Goal: Task Accomplishment & Management: Use online tool/utility

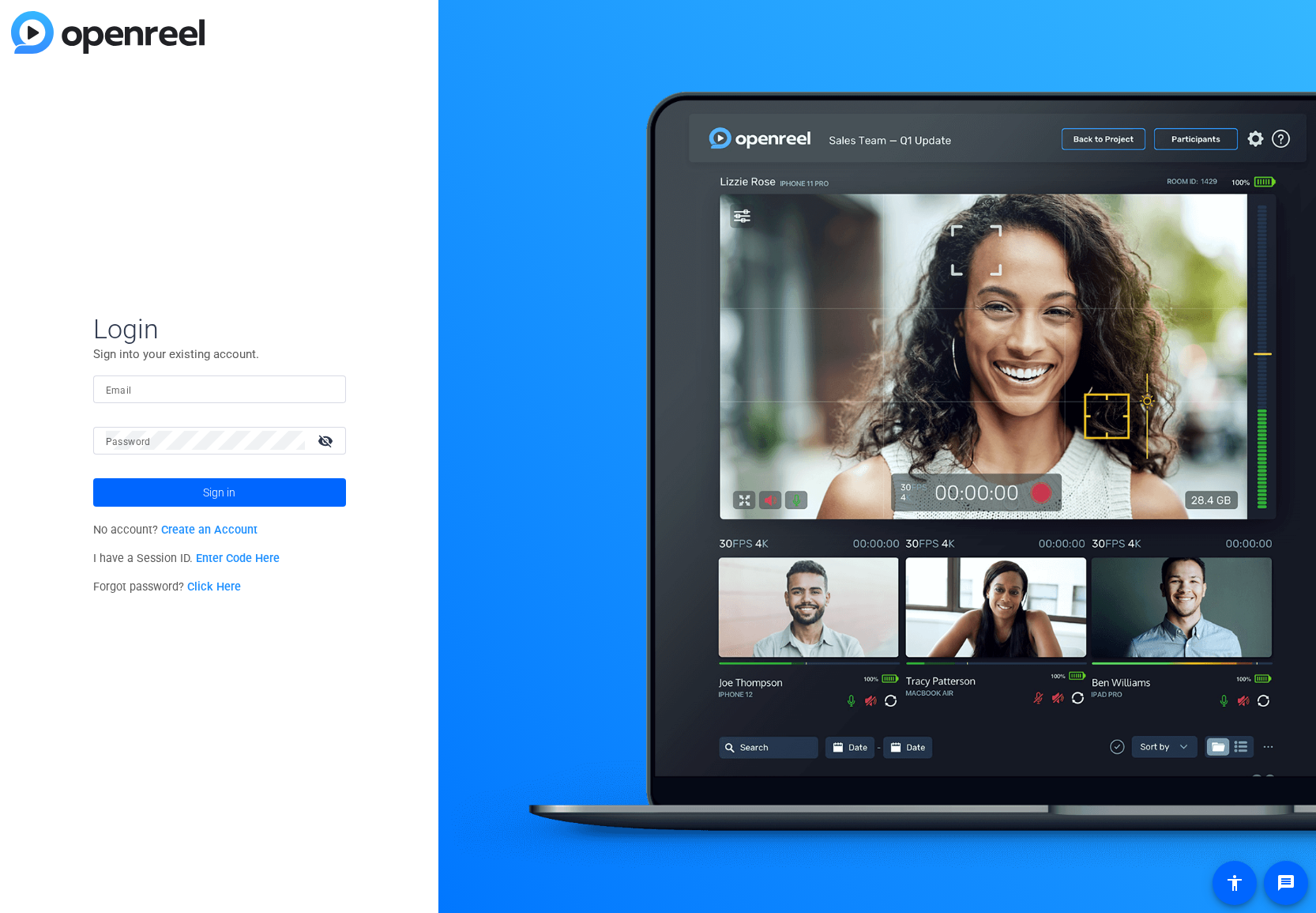
click at [216, 372] on form "Login Sign into your existing account. Email Password visibility_off Sign in" at bounding box center [220, 410] width 253 height 194
click at [211, 381] on input "Email" at bounding box center [220, 389] width 227 height 19
type input "[PERSON_NAME][EMAIL_ADDRESS][PERSON_NAME][DOMAIN_NAME]"
click at [217, 489] on span "Sign in" at bounding box center [219, 492] width 32 height 39
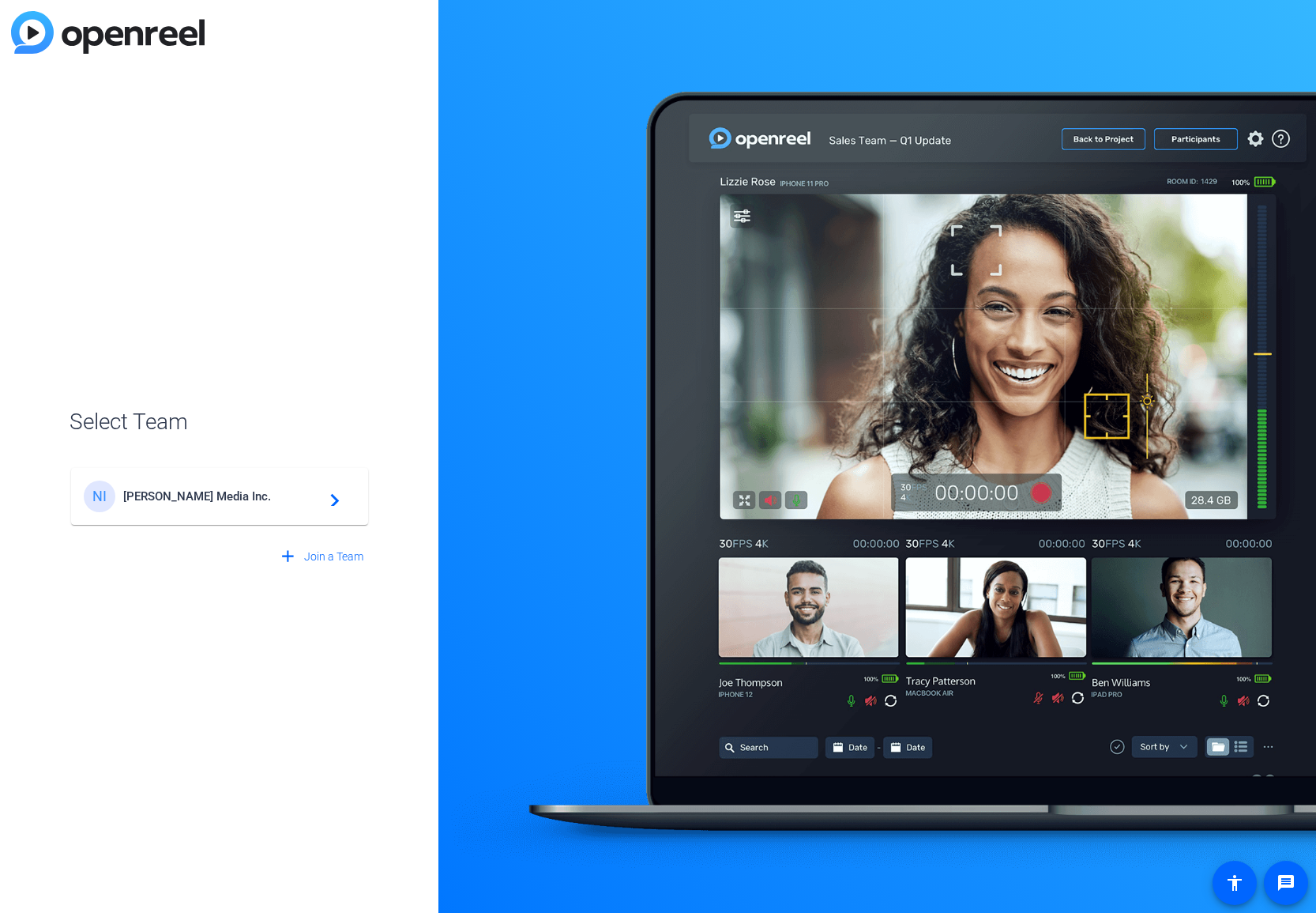
click at [243, 509] on div "NI [PERSON_NAME] Media Inc. navigate_next" at bounding box center [219, 496] width 272 height 31
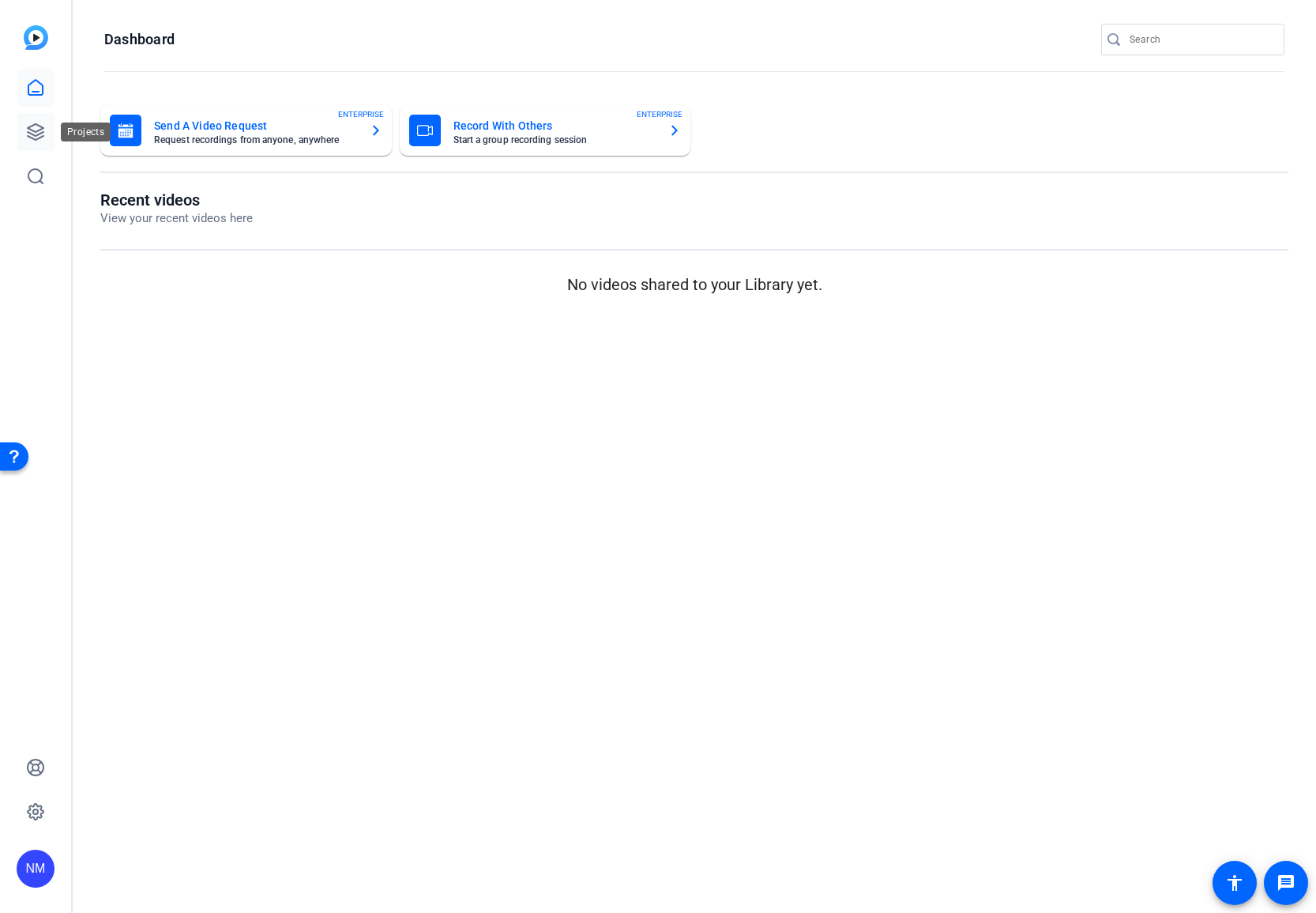
click at [34, 116] on link at bounding box center [35, 131] width 38 height 38
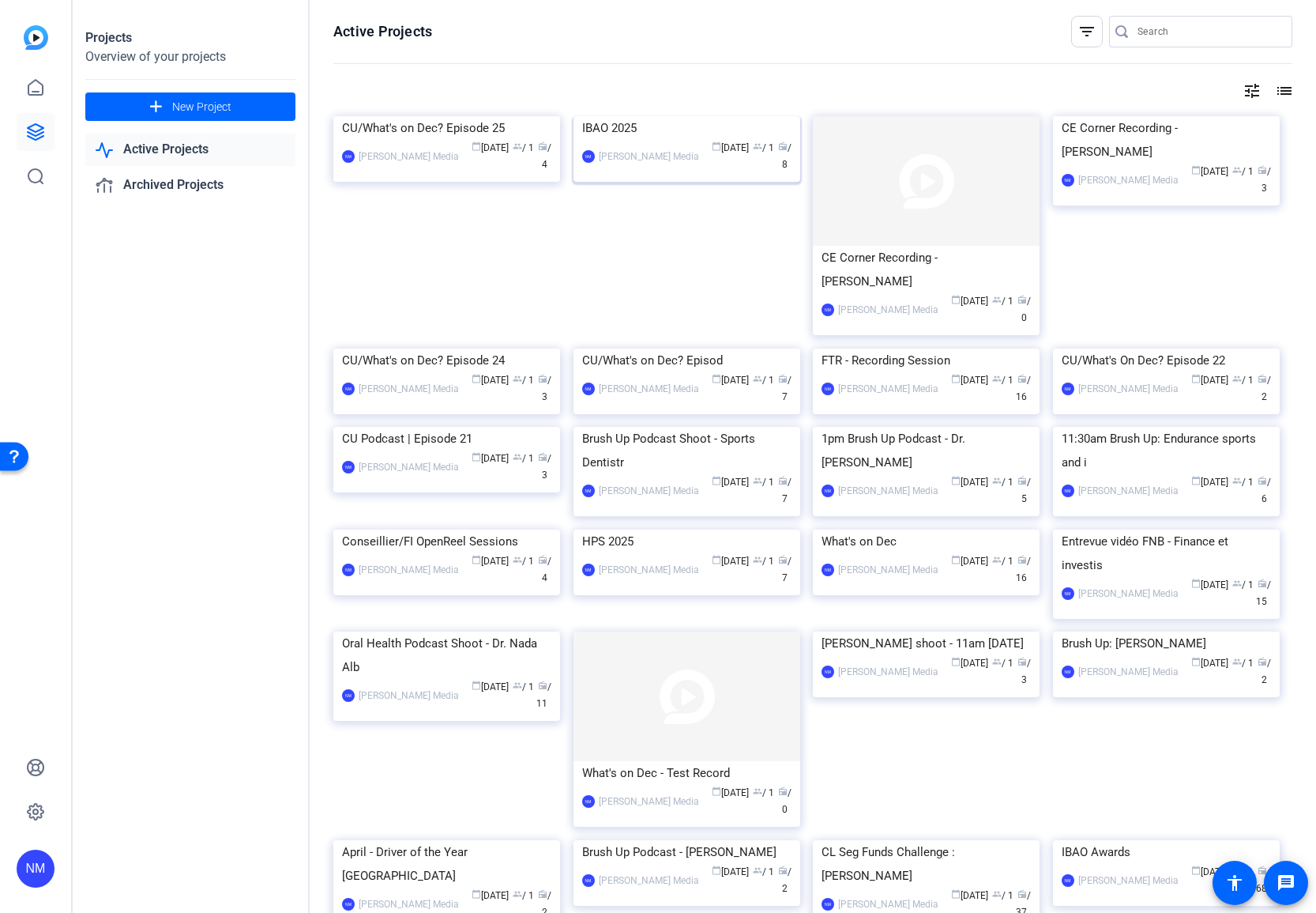
click at [728, 116] on img at bounding box center [686, 116] width 226 height 0
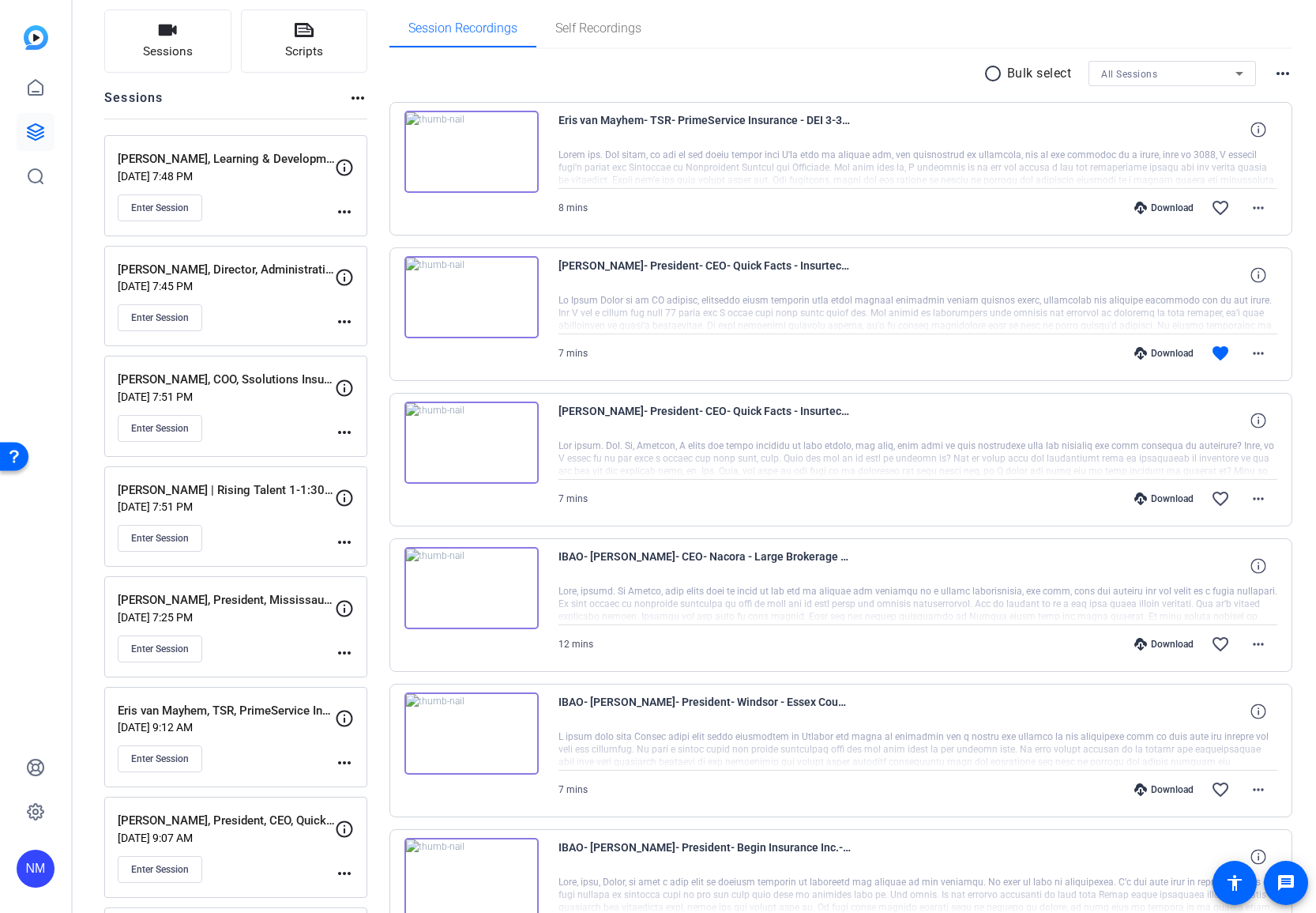
scroll to position [207, 0]
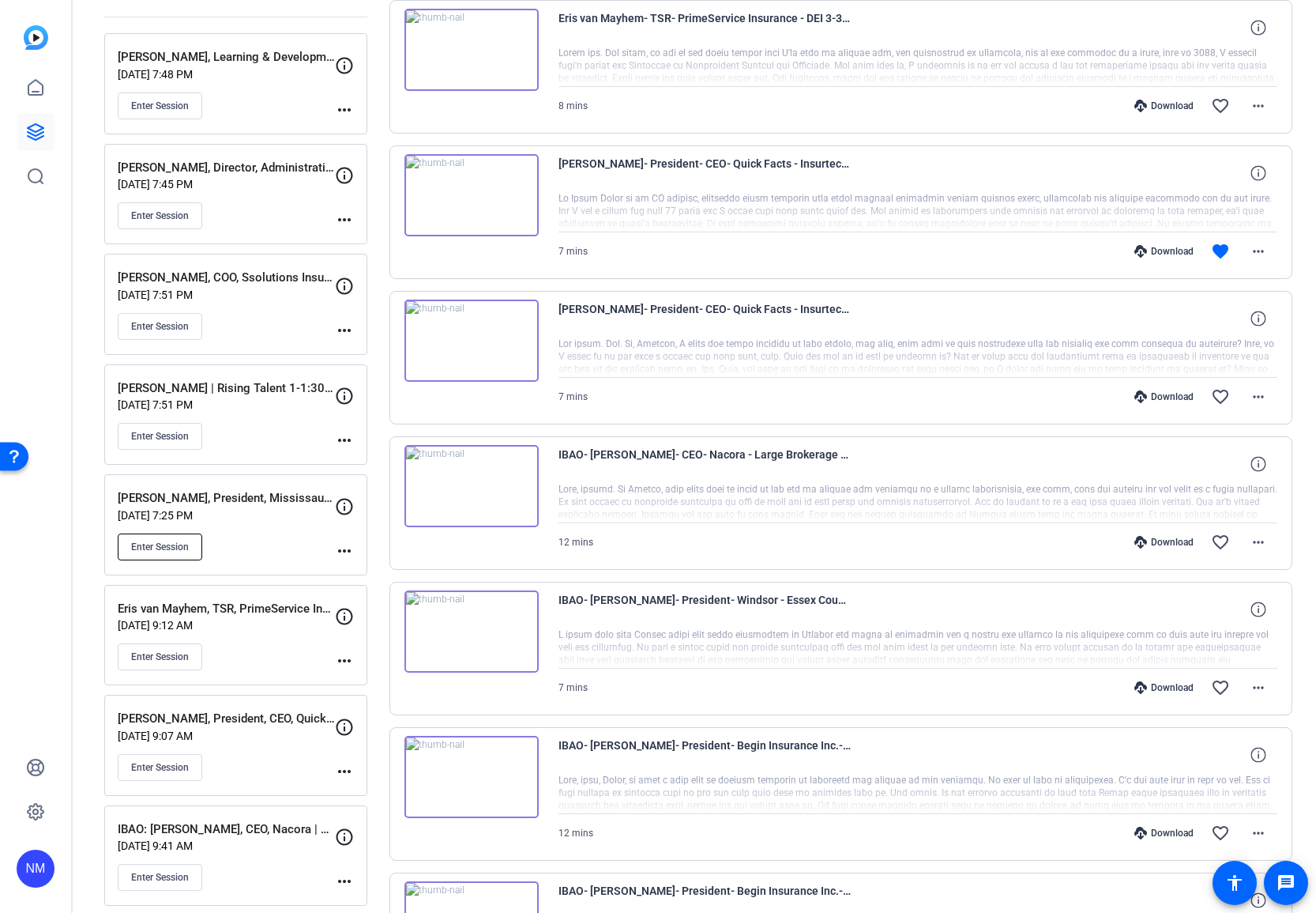
click at [158, 551] on span "Enter Session" at bounding box center [159, 547] width 58 height 13
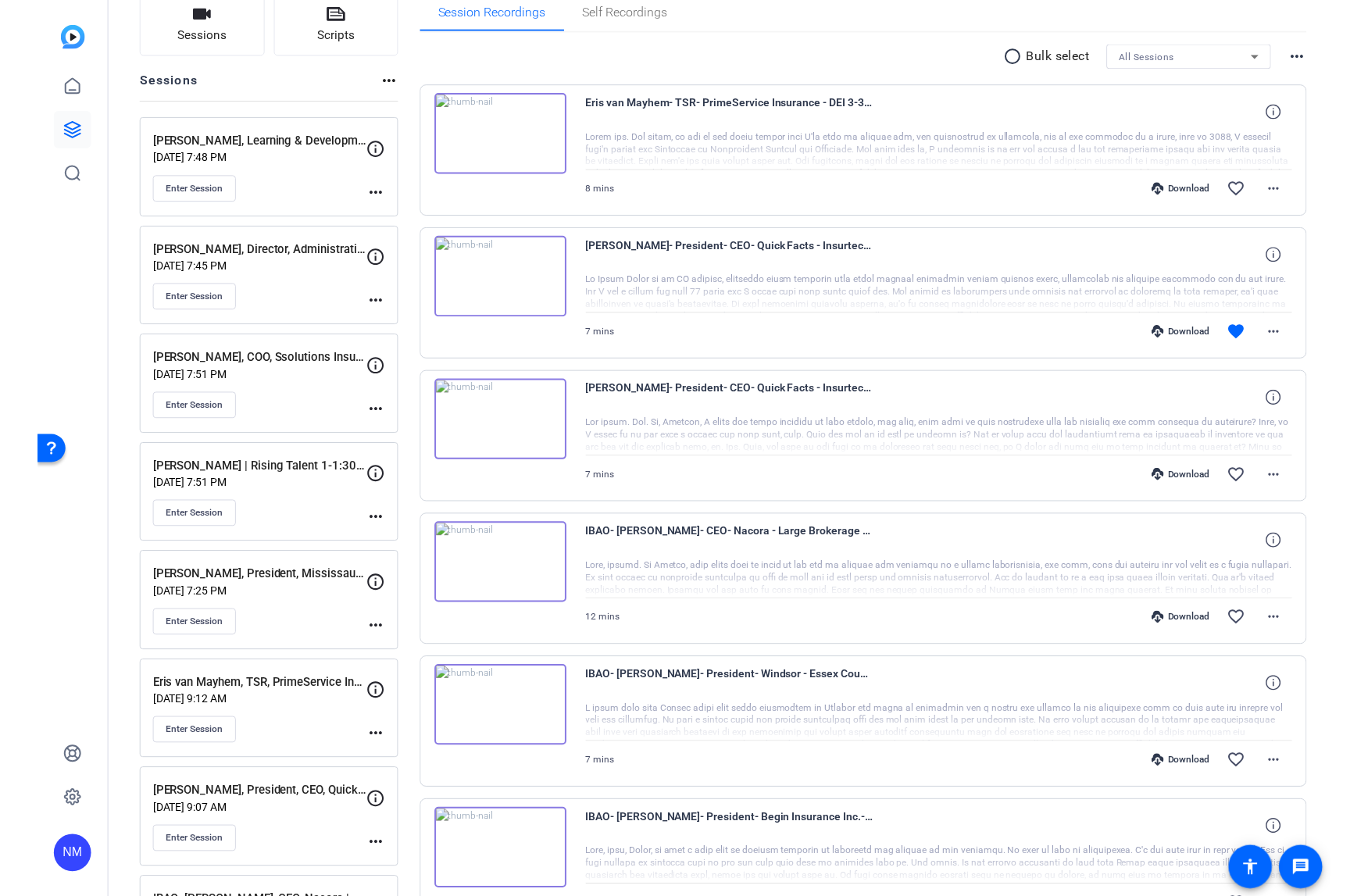
scroll to position [130, 0]
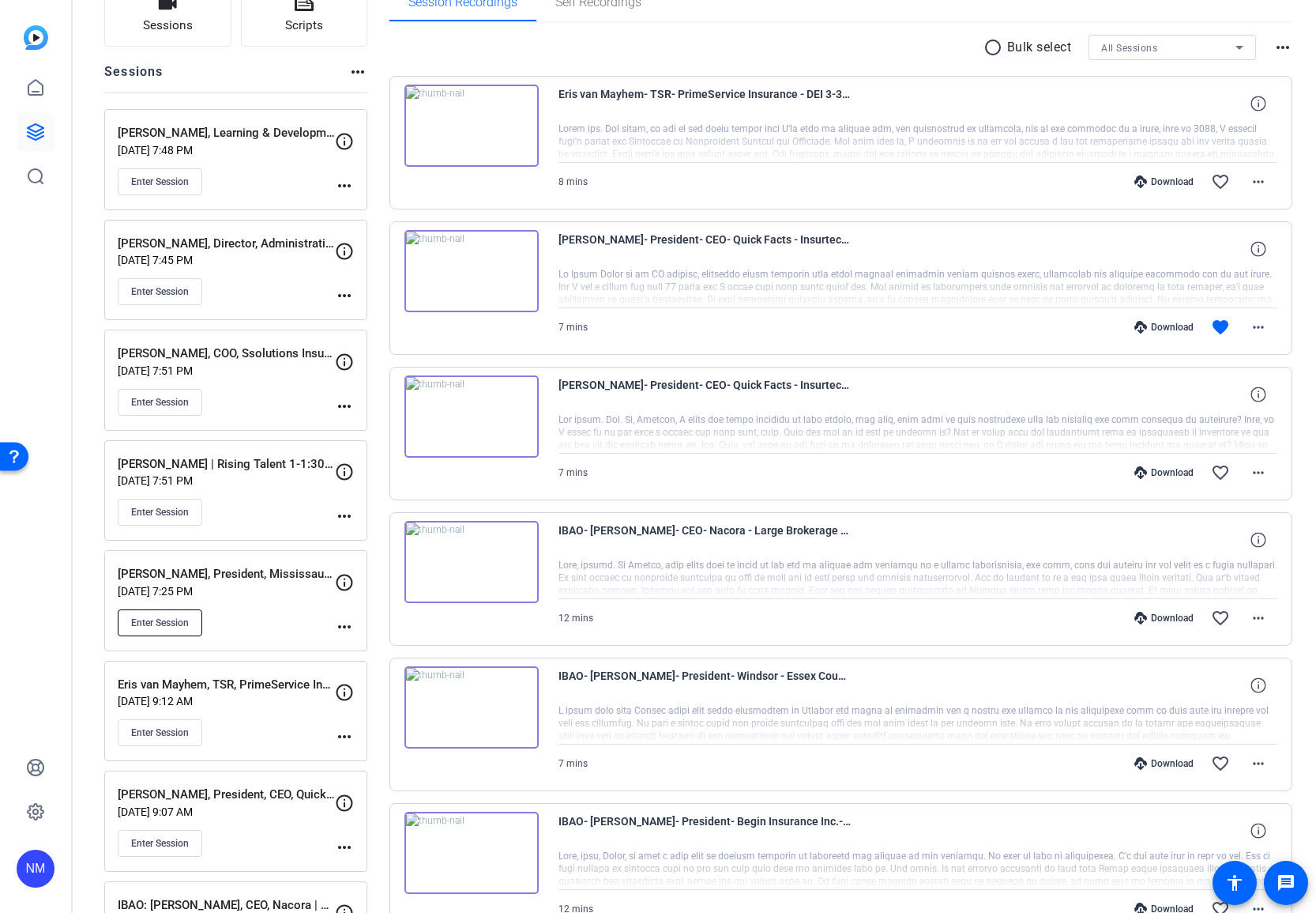
click at [174, 622] on span "Enter Session" at bounding box center [159, 622] width 58 height 13
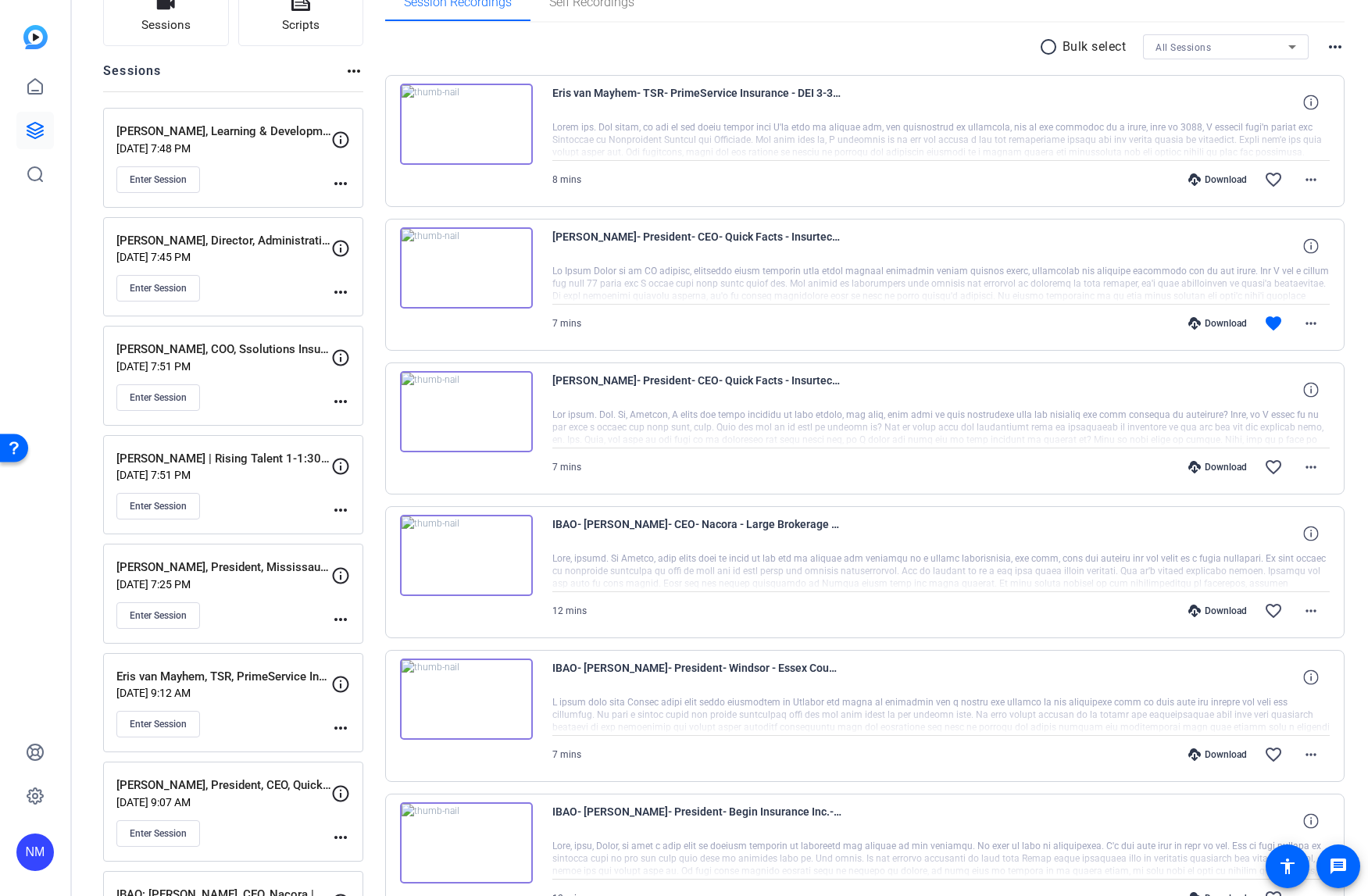
scroll to position [0, 0]
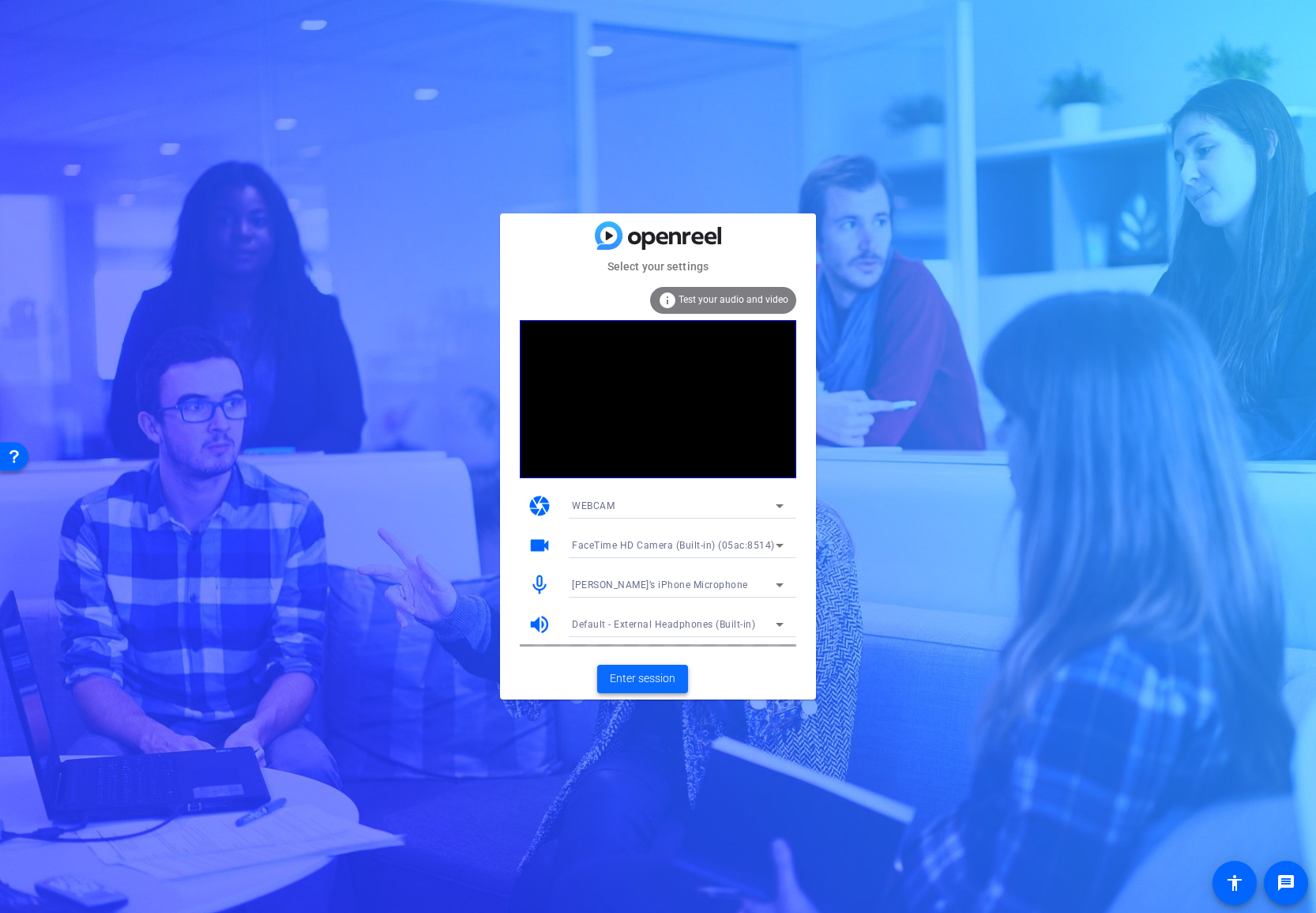
click at [647, 676] on span "Enter session" at bounding box center [643, 678] width 66 height 16
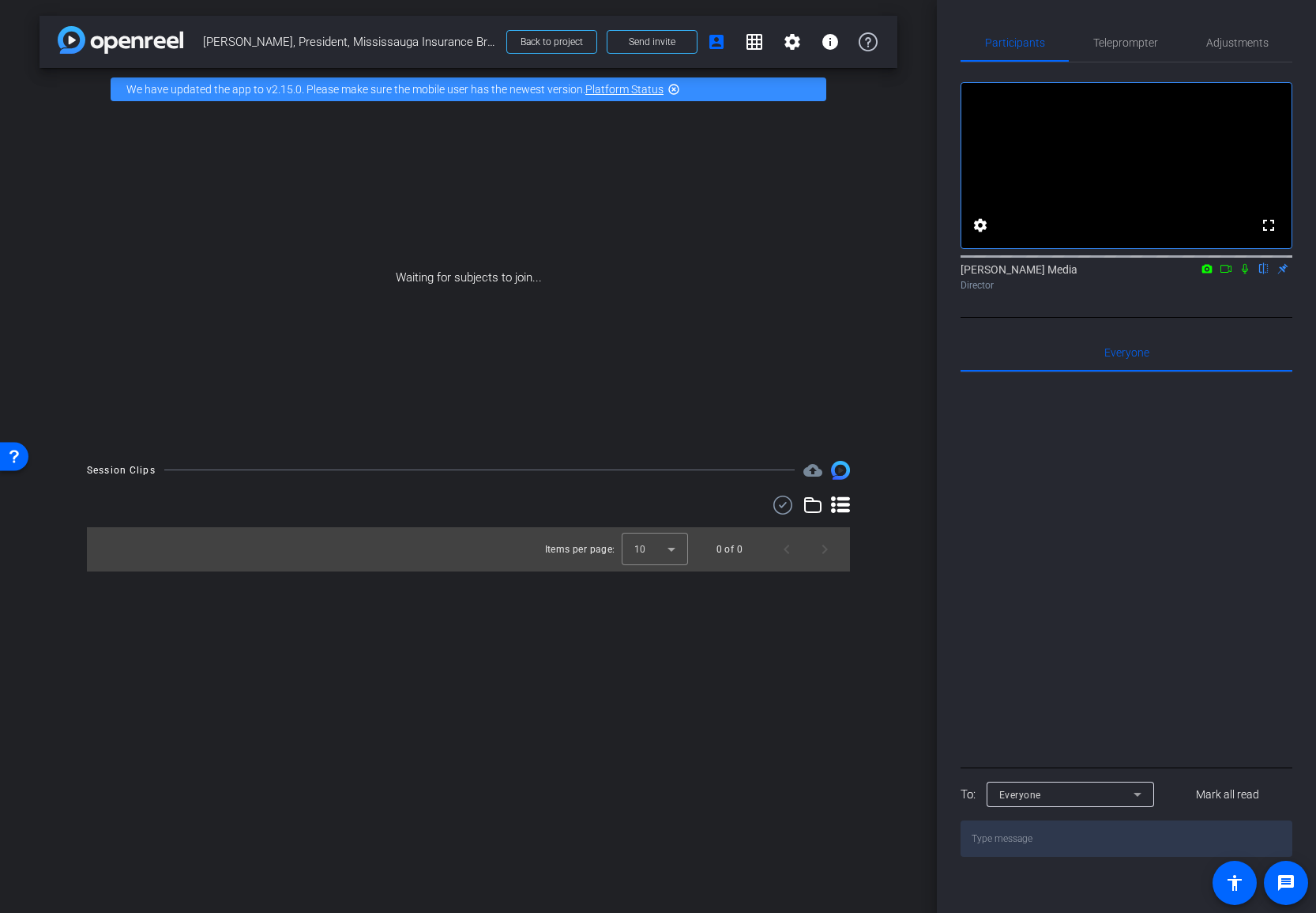
click at [1229, 274] on icon at bounding box center [1226, 269] width 13 height 11
click at [1267, 276] on mat-icon at bounding box center [1264, 269] width 19 height 15
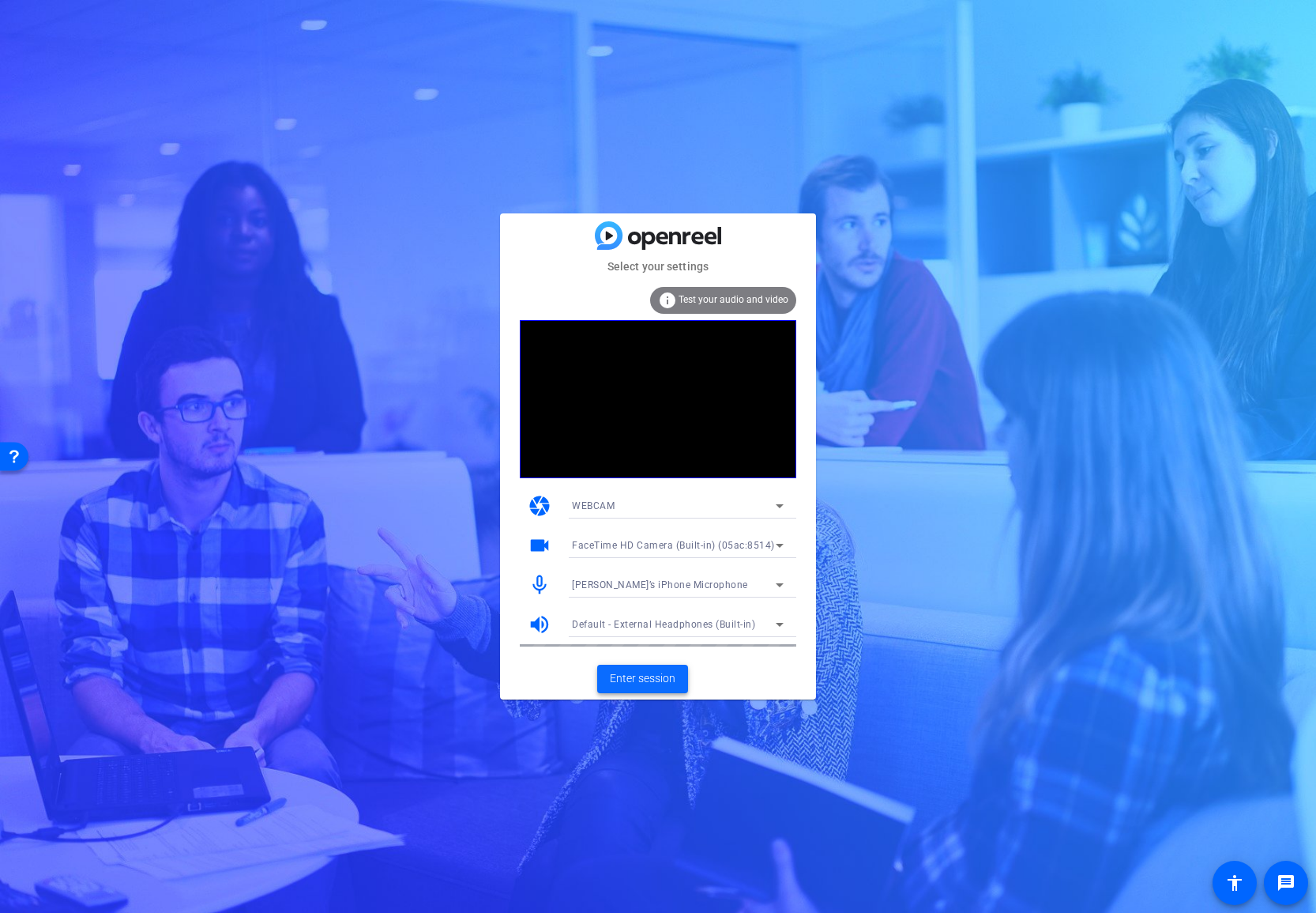
click at [634, 680] on span "Enter session" at bounding box center [643, 678] width 66 height 16
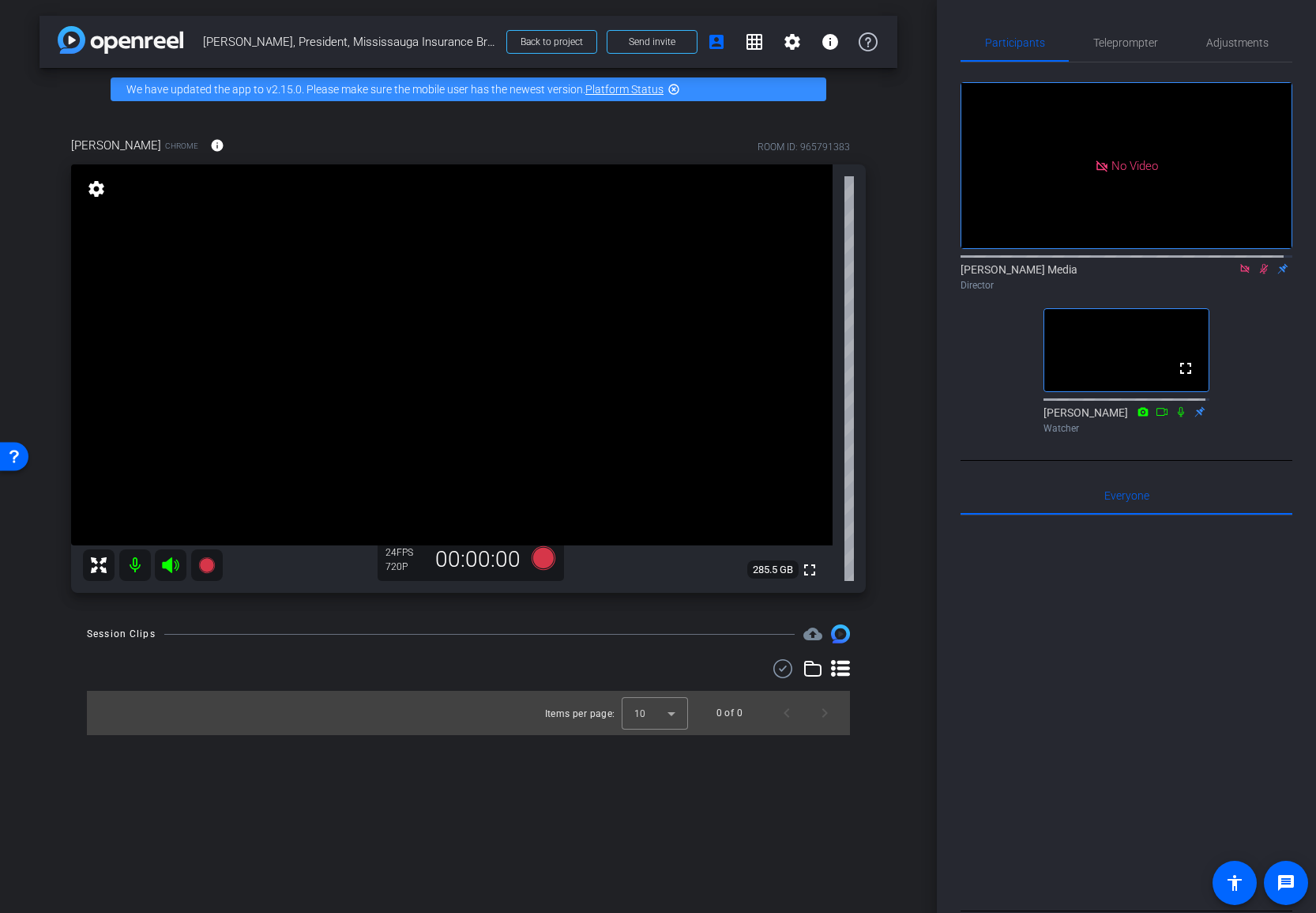
click at [1239, 274] on icon at bounding box center [1245, 269] width 13 height 11
click at [1255, 275] on mat-icon "flip" at bounding box center [1264, 269] width 19 height 15
click at [1239, 274] on icon at bounding box center [1245, 269] width 13 height 11
click at [203, 155] on span at bounding box center [216, 145] width 38 height 38
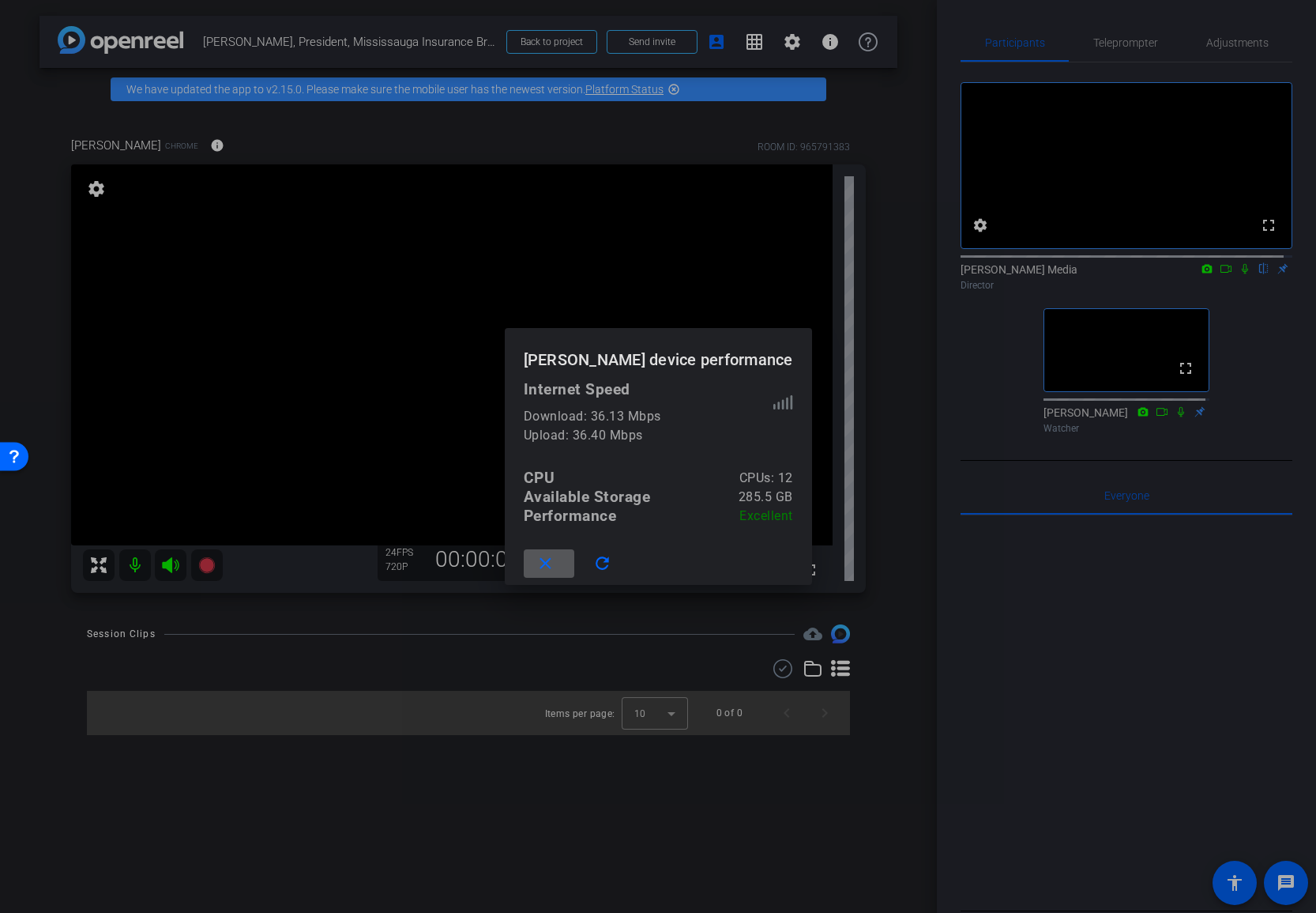
click at [565, 565] on span at bounding box center [549, 563] width 50 height 38
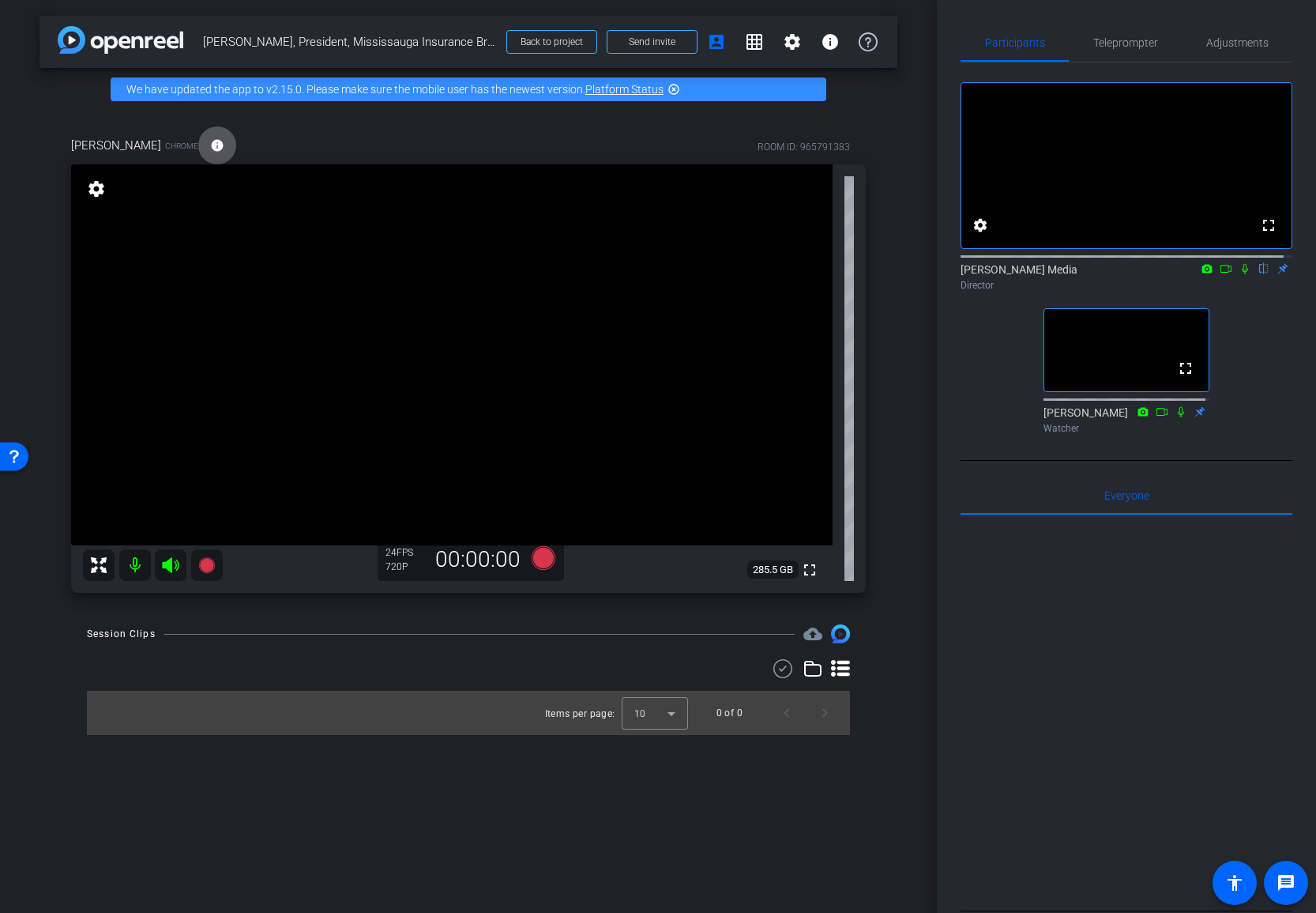
click at [1088, 622] on div at bounding box center [1126, 710] width 332 height 391
click at [1133, 674] on div at bounding box center [1126, 710] width 332 height 391
click at [1153, 691] on div at bounding box center [1126, 710] width 332 height 391
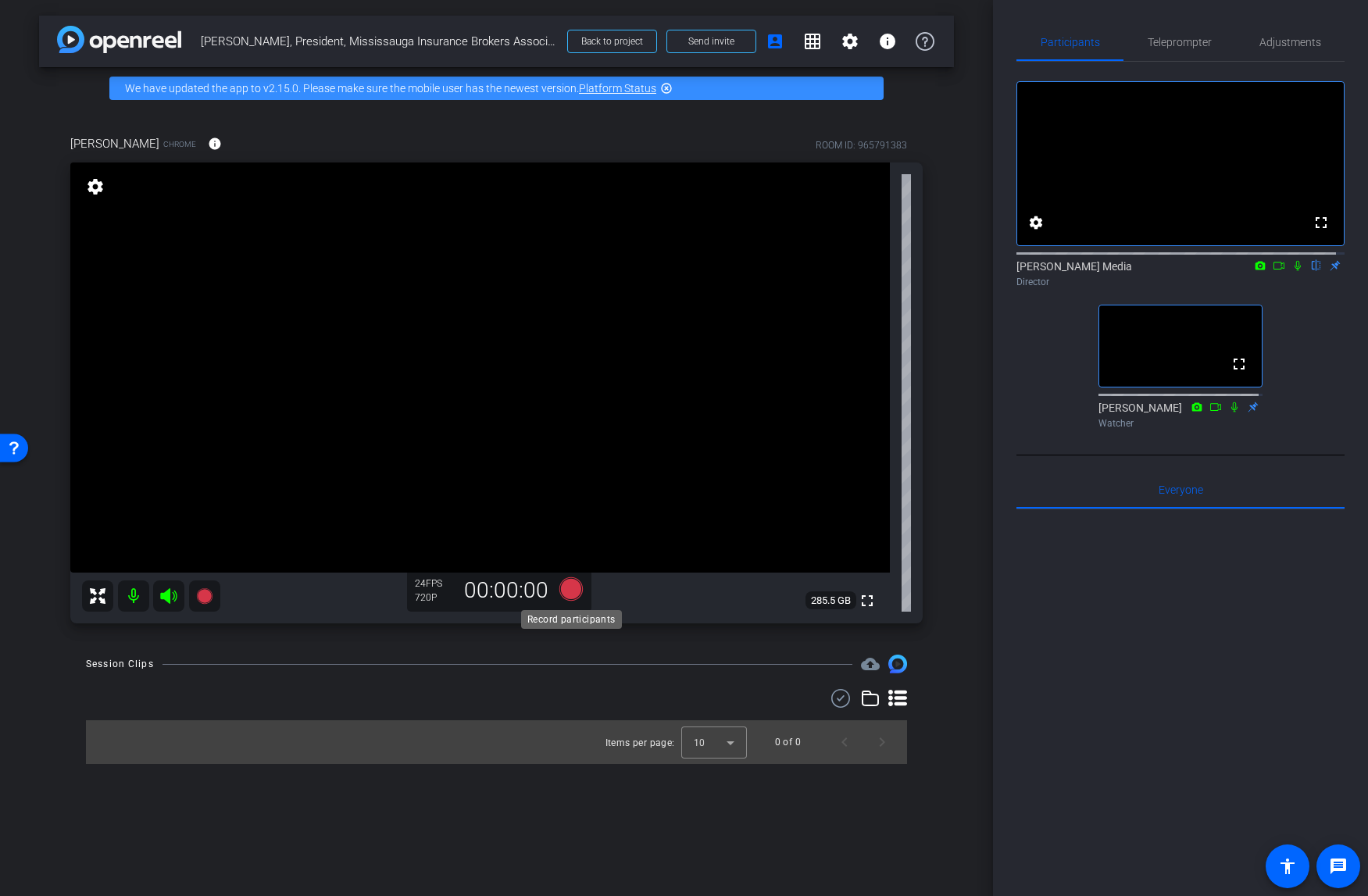
click at [572, 592] on icon at bounding box center [570, 589] width 24 height 24
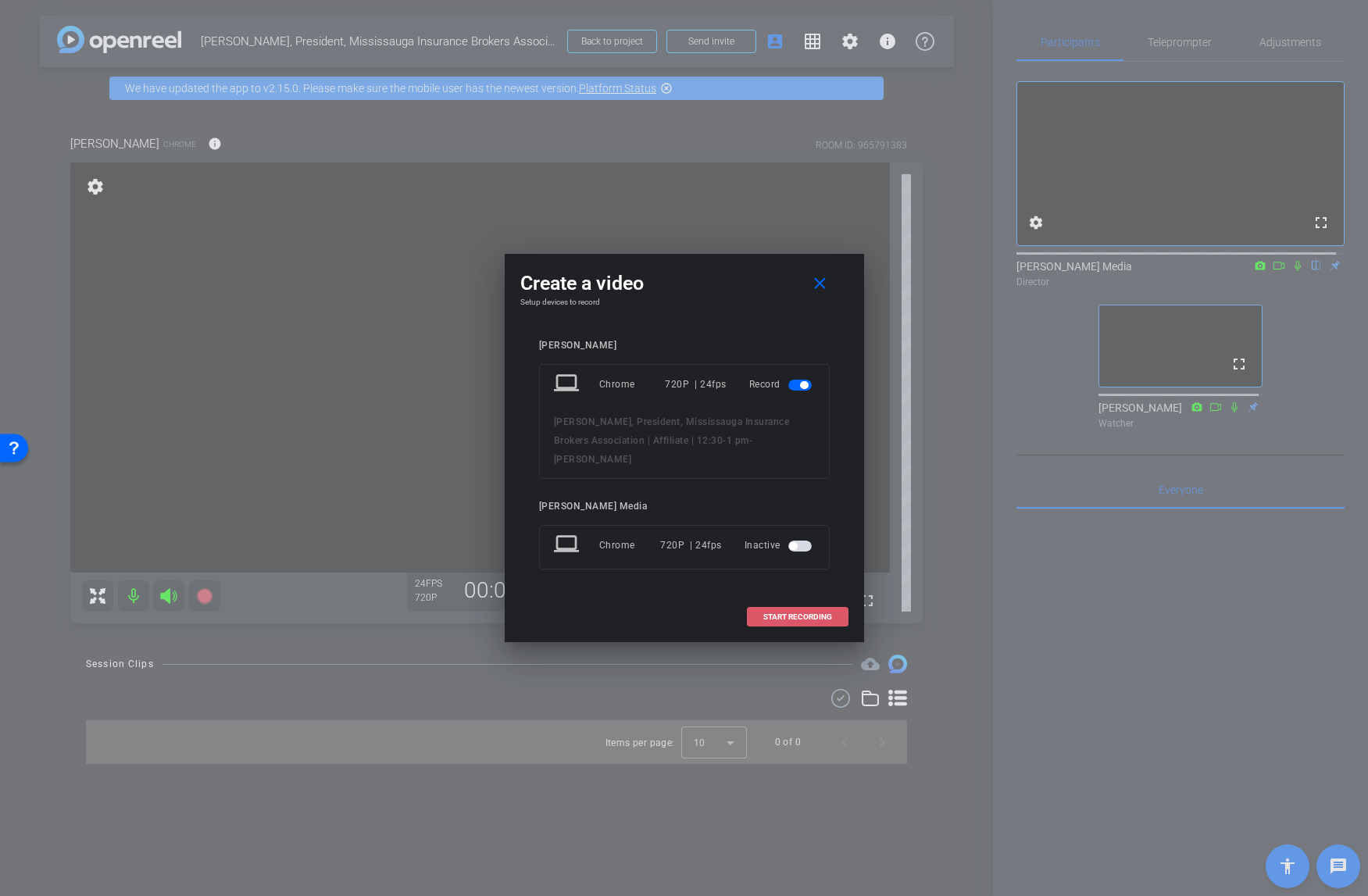
click at [815, 611] on span at bounding box center [797, 616] width 100 height 37
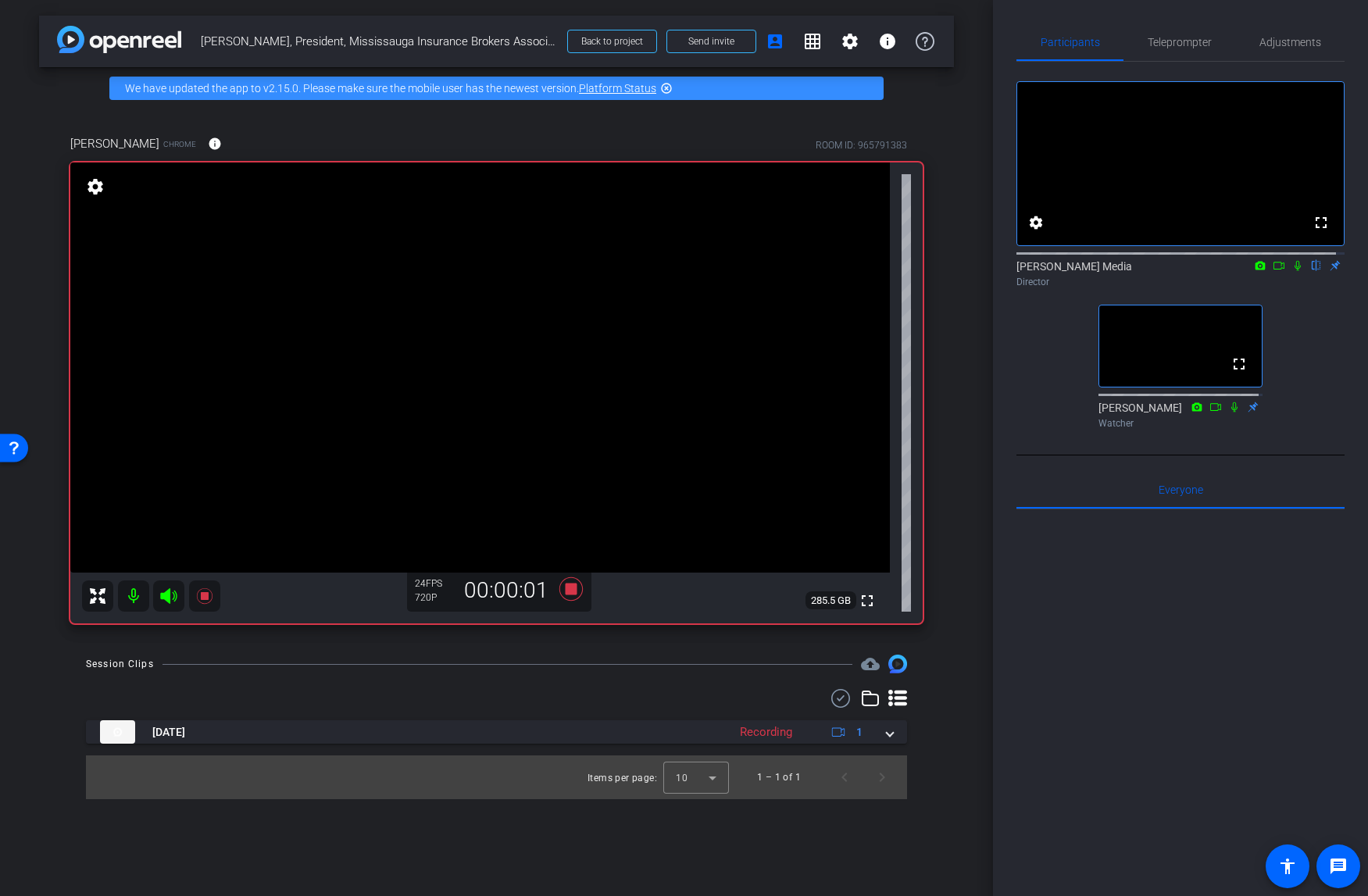
click at [1272, 271] on icon at bounding box center [1278, 265] width 13 height 11
click at [1300, 271] on icon at bounding box center [1315, 265] width 6 height 10
click at [1300, 271] on icon at bounding box center [1316, 265] width 13 height 11
click at [575, 591] on icon at bounding box center [570, 589] width 24 height 24
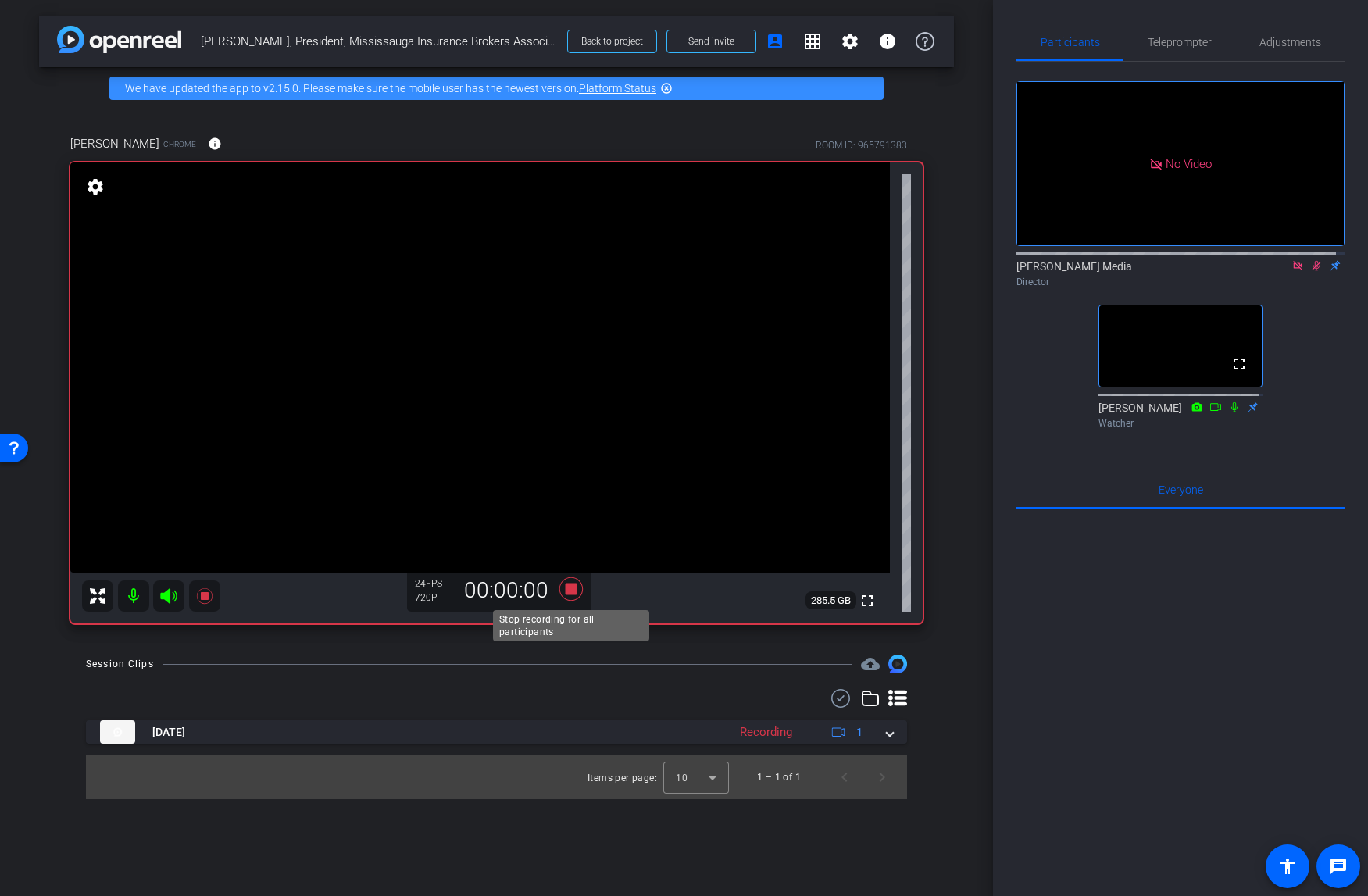
click at [573, 593] on icon at bounding box center [570, 589] width 24 height 24
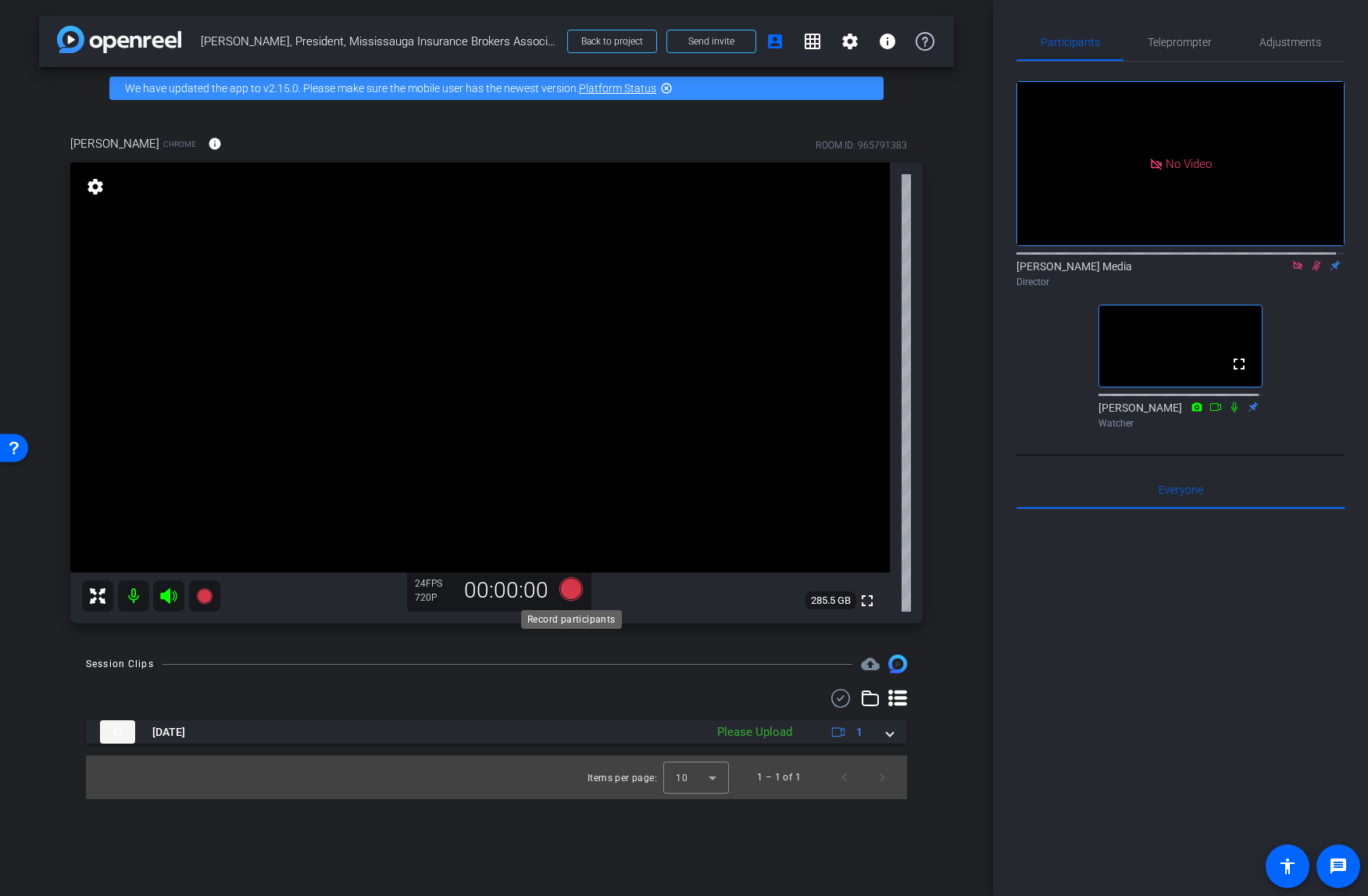
click at [575, 593] on icon at bounding box center [570, 589] width 24 height 24
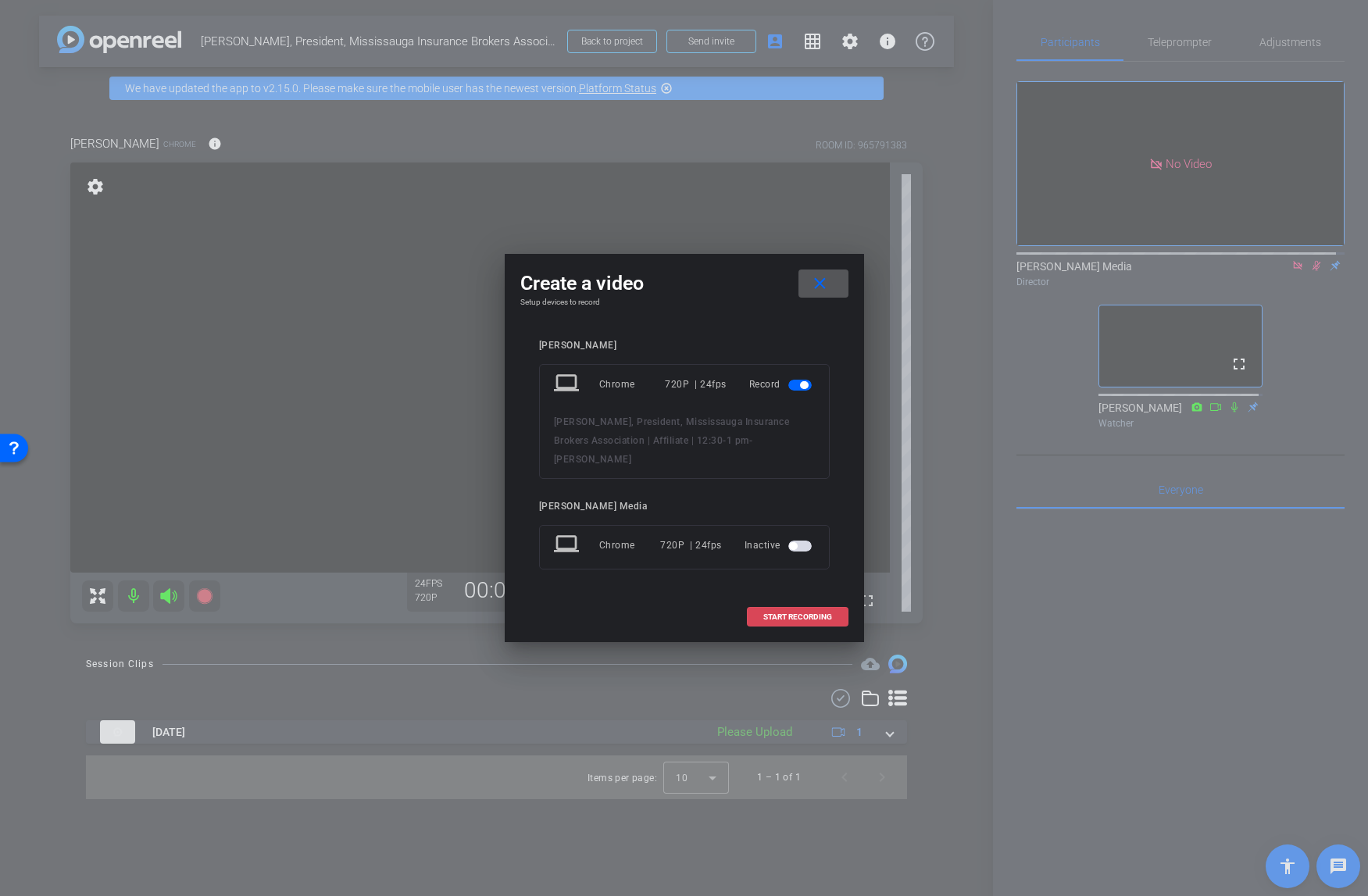
click at [801, 609] on span at bounding box center [797, 616] width 100 height 37
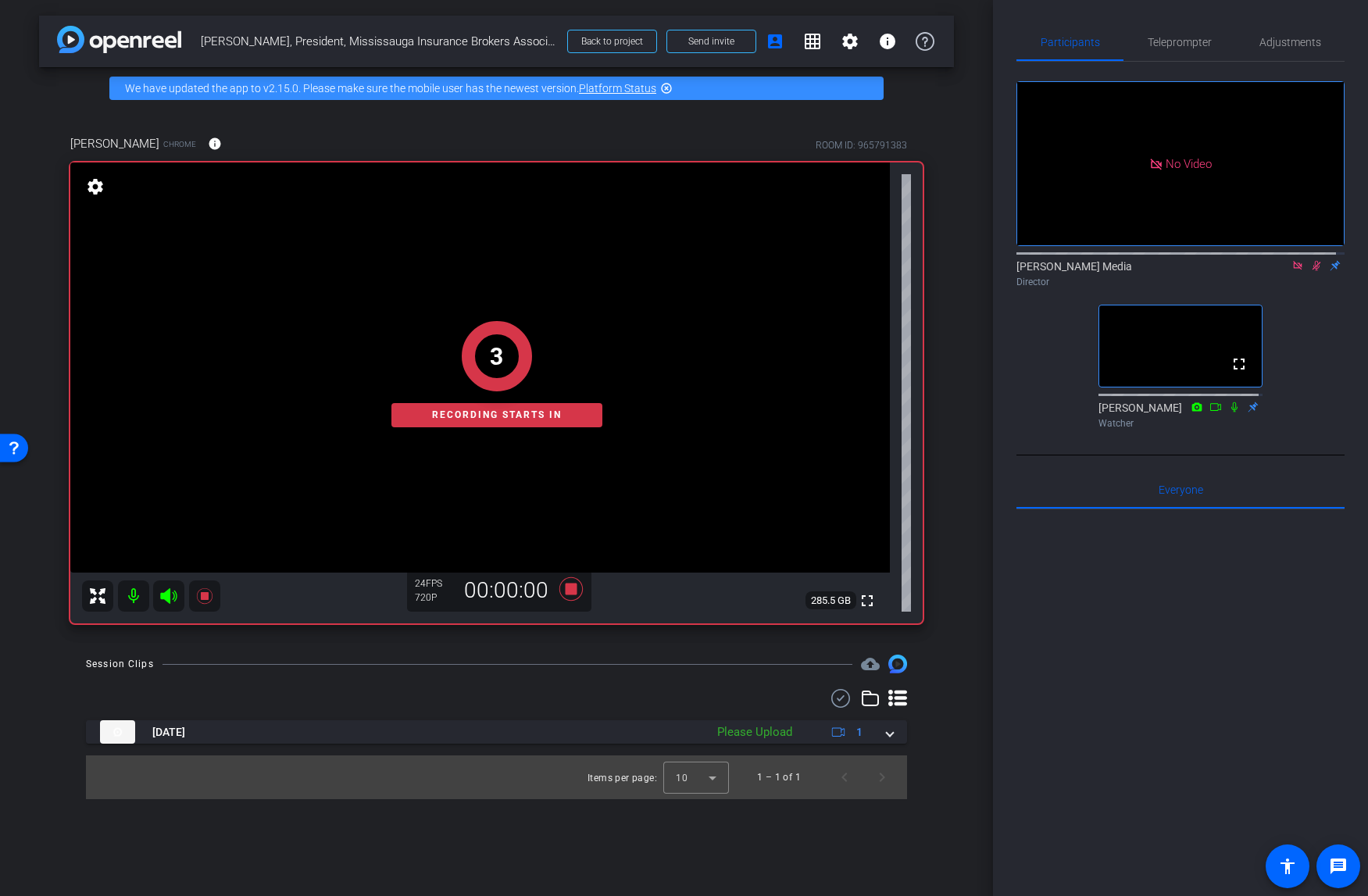
click at [1300, 271] on icon at bounding box center [1316, 265] width 13 height 11
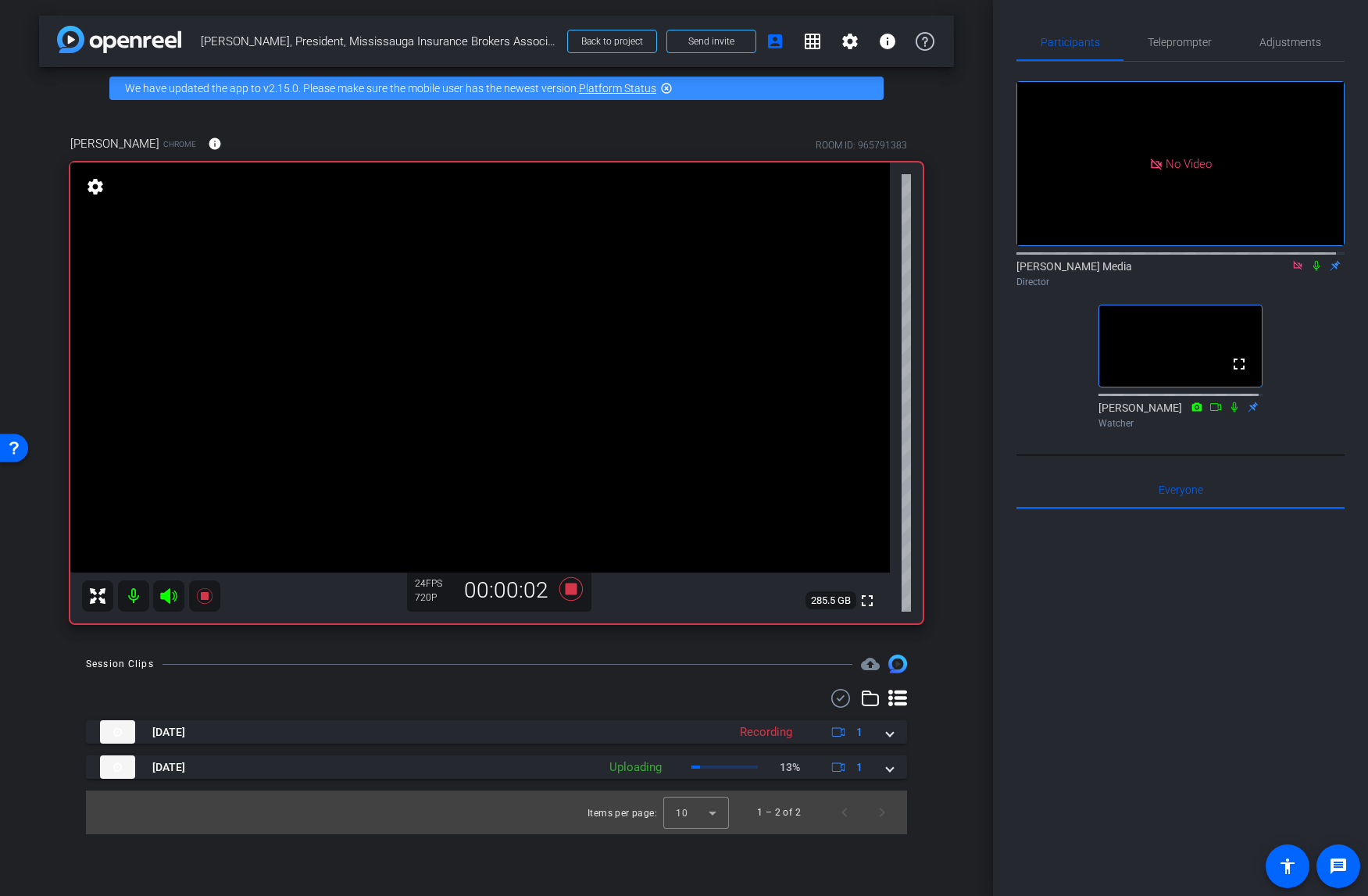
click at [1300, 271] on icon at bounding box center [1316, 265] width 13 height 11
click at [1201, 667] on div at bounding box center [1180, 702] width 328 height 387
click at [1109, 649] on div at bounding box center [1180, 702] width 328 height 387
click at [1130, 625] on div at bounding box center [1180, 702] width 328 height 387
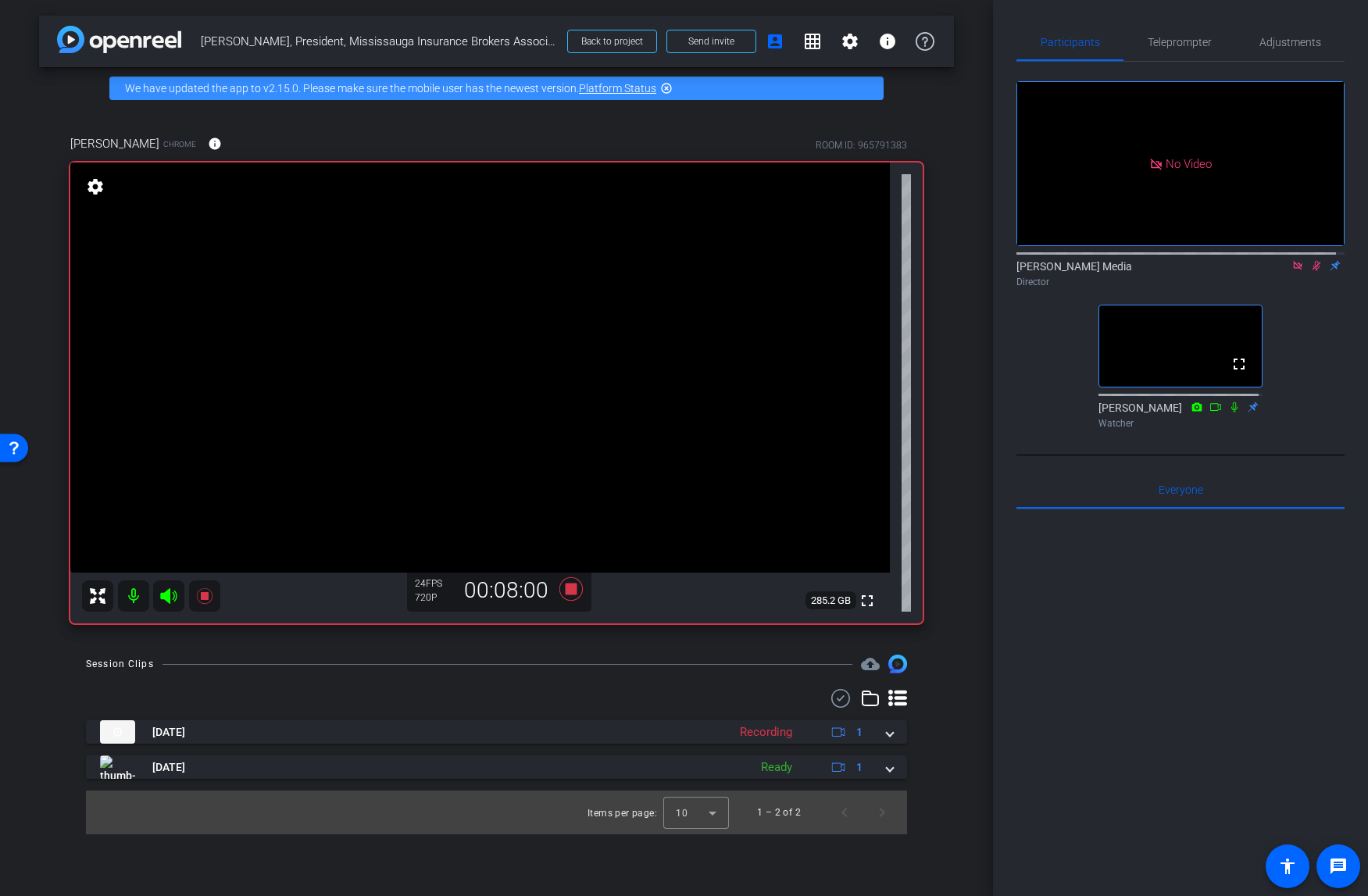
click at [1132, 631] on div at bounding box center [1180, 702] width 328 height 387
click at [1109, 677] on div at bounding box center [1180, 702] width 328 height 387
drag, startPoint x: 1161, startPoint y: 683, endPoint x: 1146, endPoint y: 677, distance: 16.2
click at [1162, 682] on div at bounding box center [1180, 702] width 328 height 387
click at [1300, 271] on icon at bounding box center [1316, 265] width 13 height 11
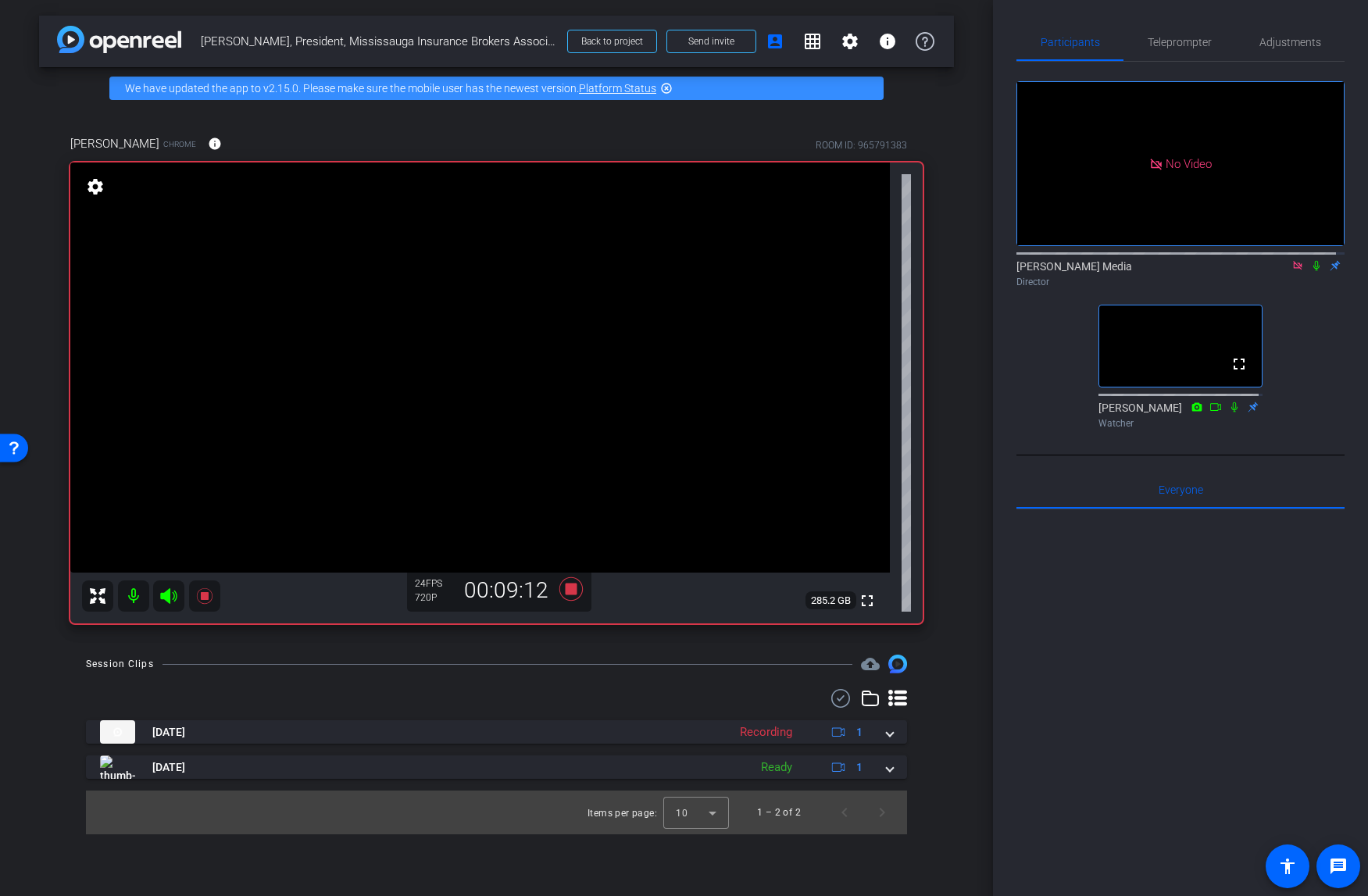
click at [1291, 271] on icon at bounding box center [1297, 265] width 13 height 11
click at [575, 589] on icon at bounding box center [570, 589] width 24 height 24
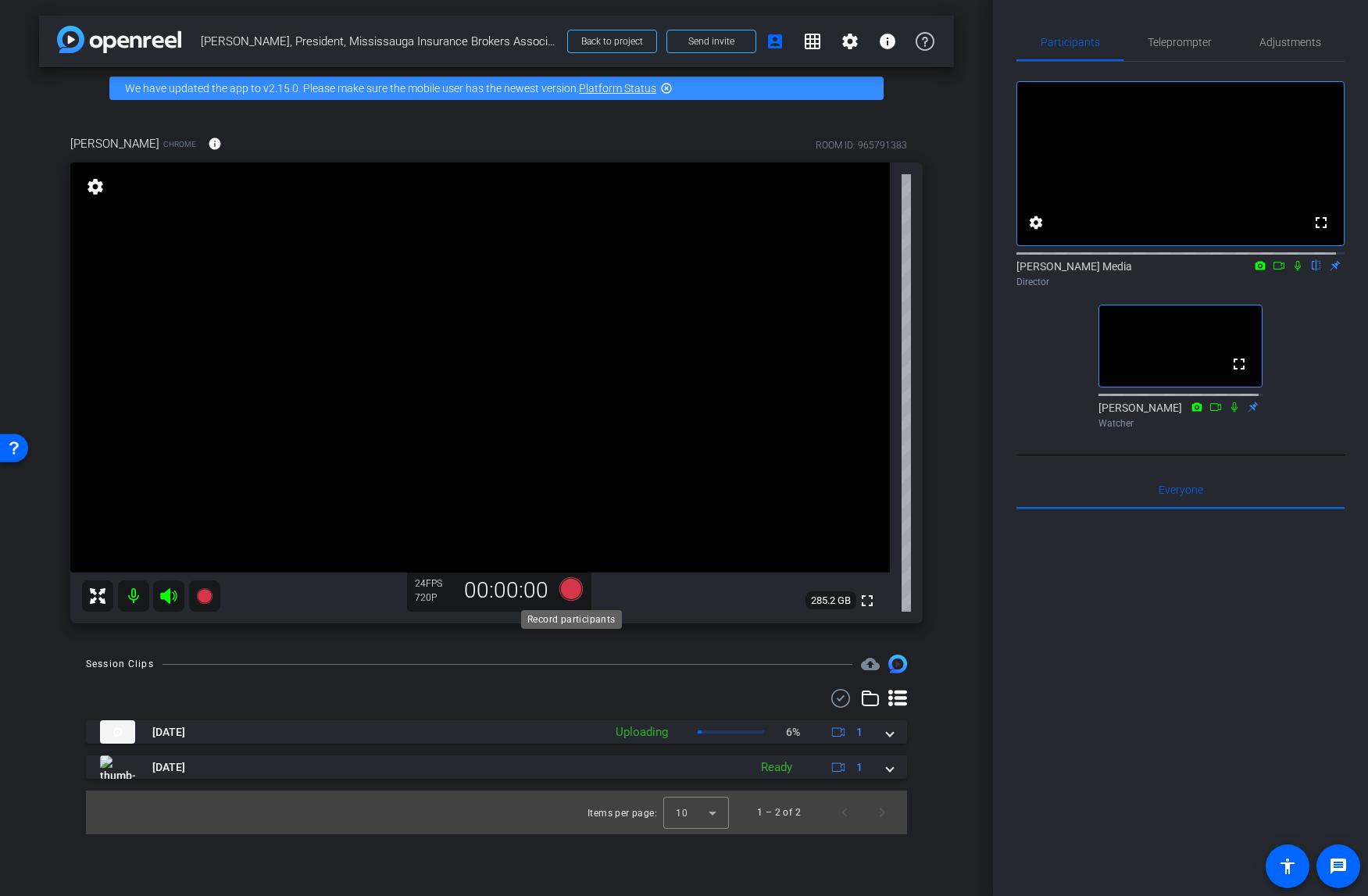
click at [572, 593] on icon at bounding box center [570, 589] width 24 height 24
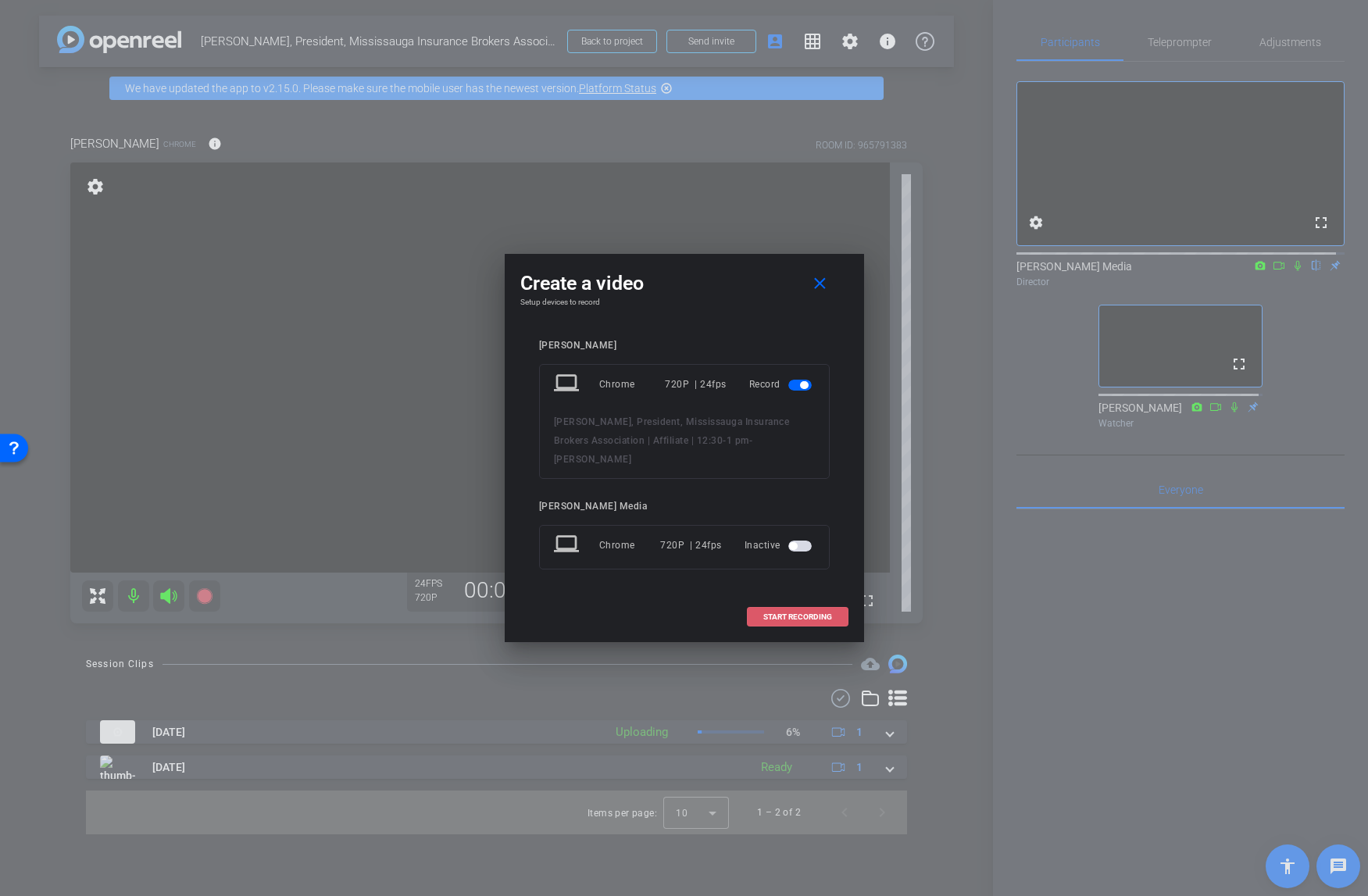
click at [827, 610] on span at bounding box center [797, 616] width 100 height 37
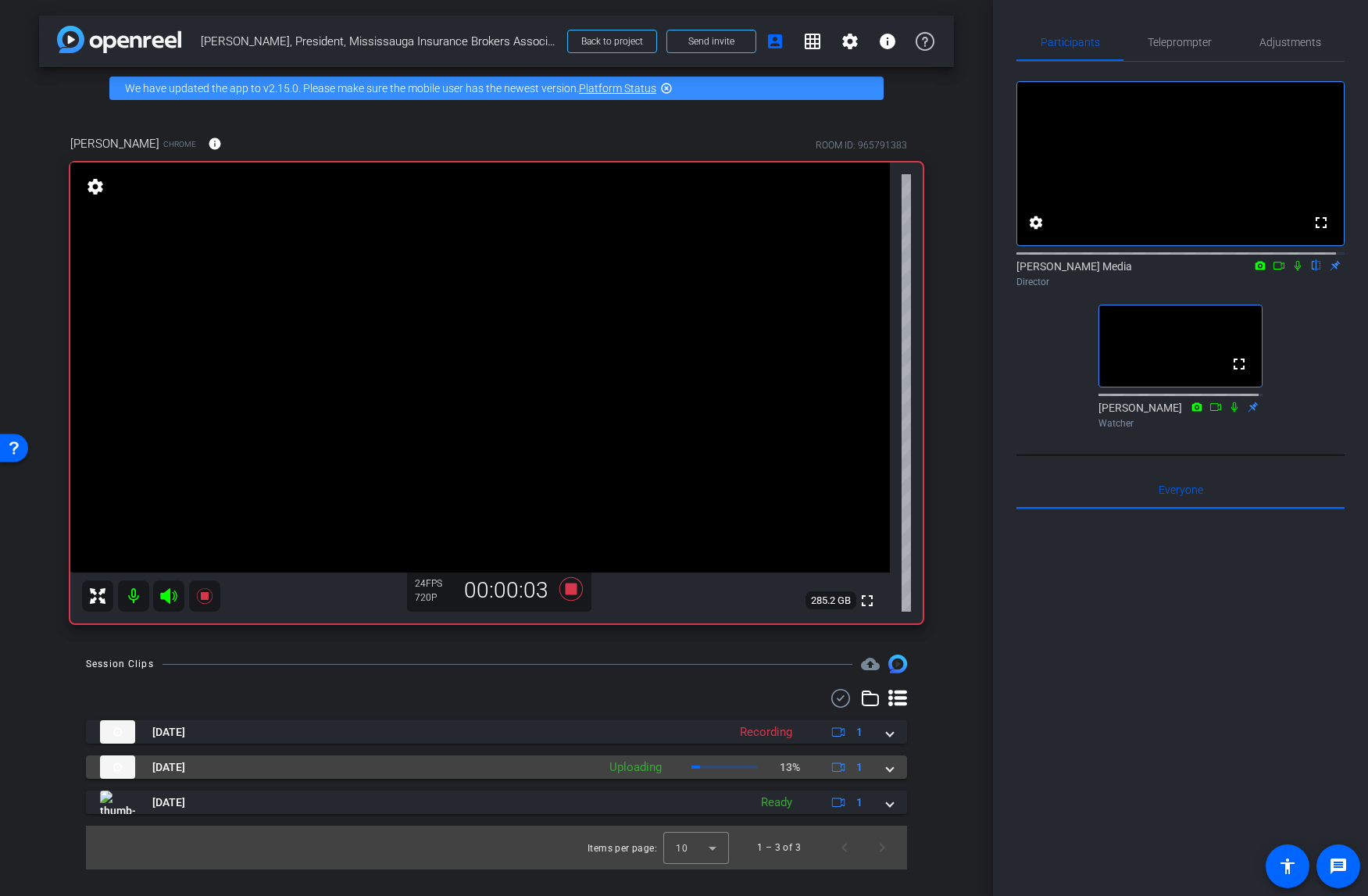
click at [887, 769] on span at bounding box center [890, 767] width 6 height 16
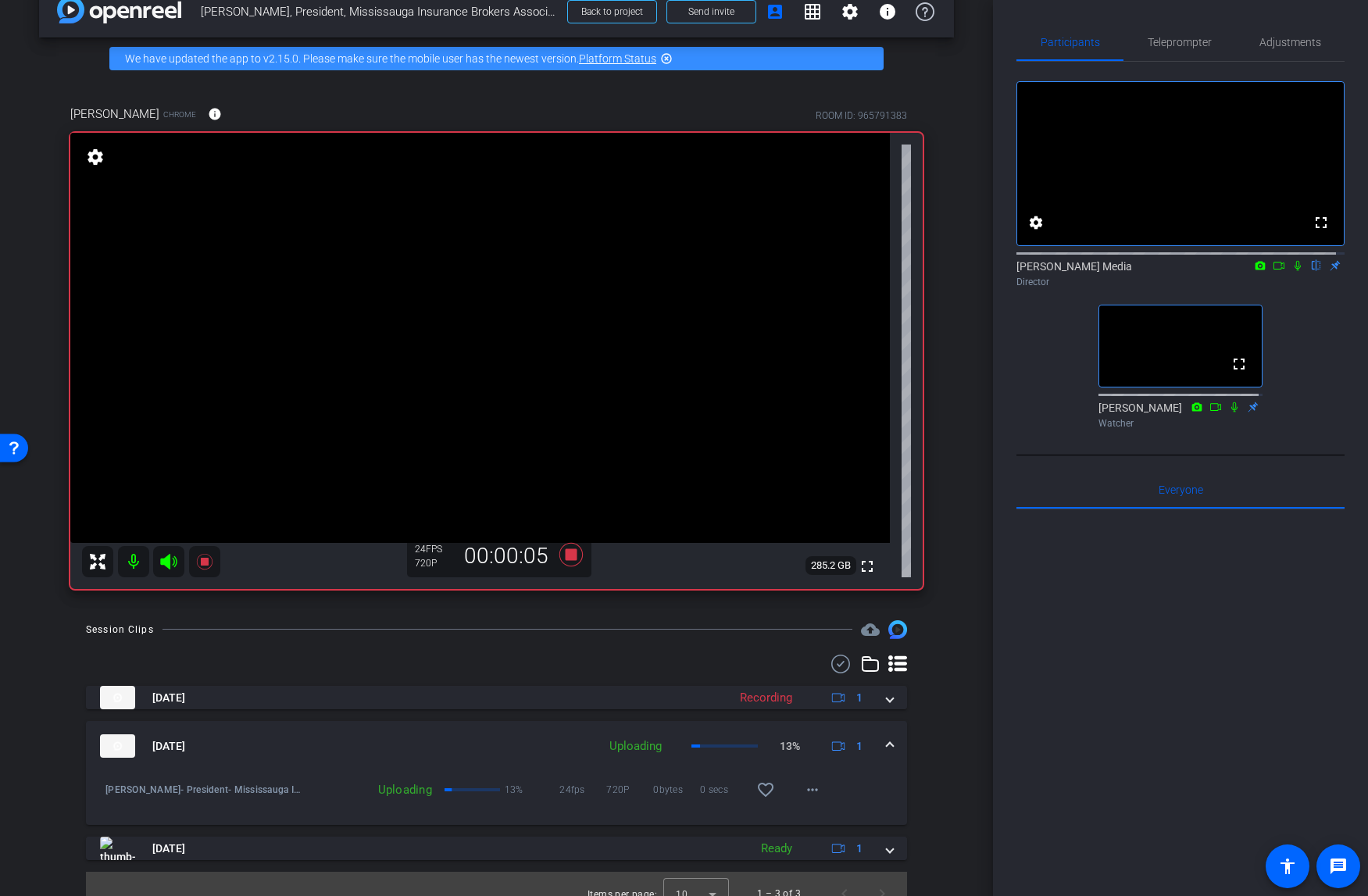
scroll to position [49, 0]
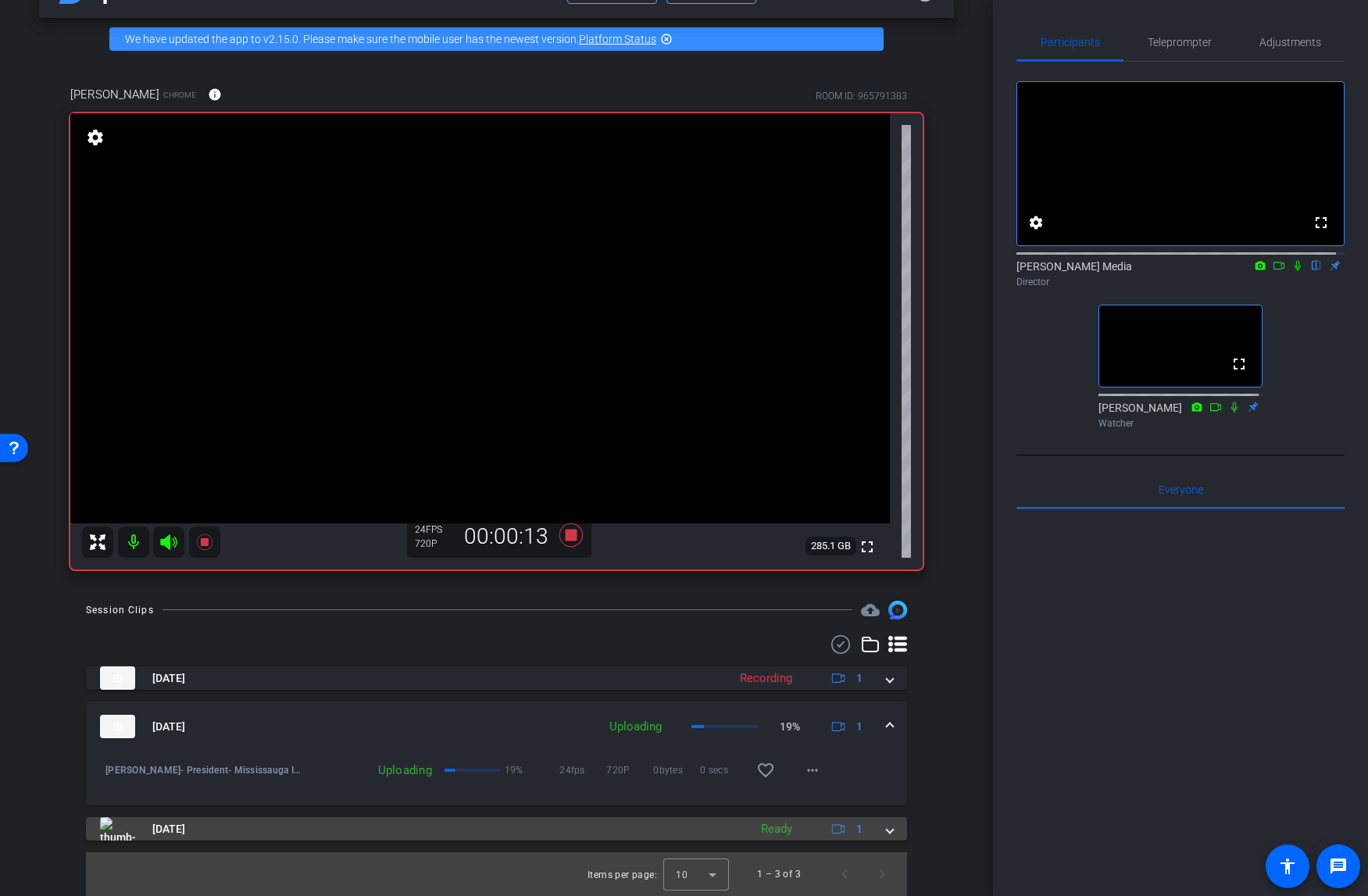
click at [887, 830] on span at bounding box center [890, 829] width 6 height 16
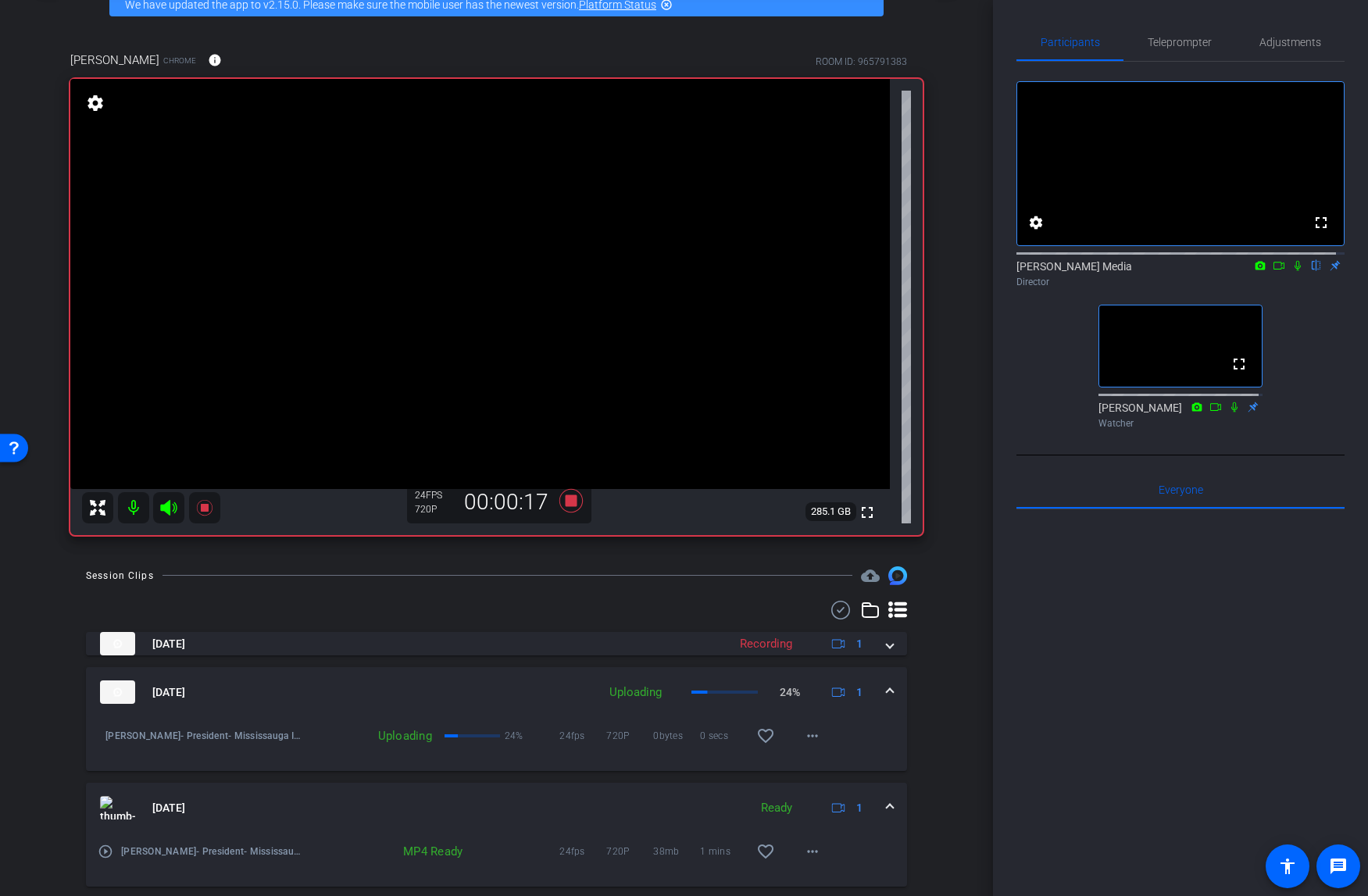
scroll to position [73, 0]
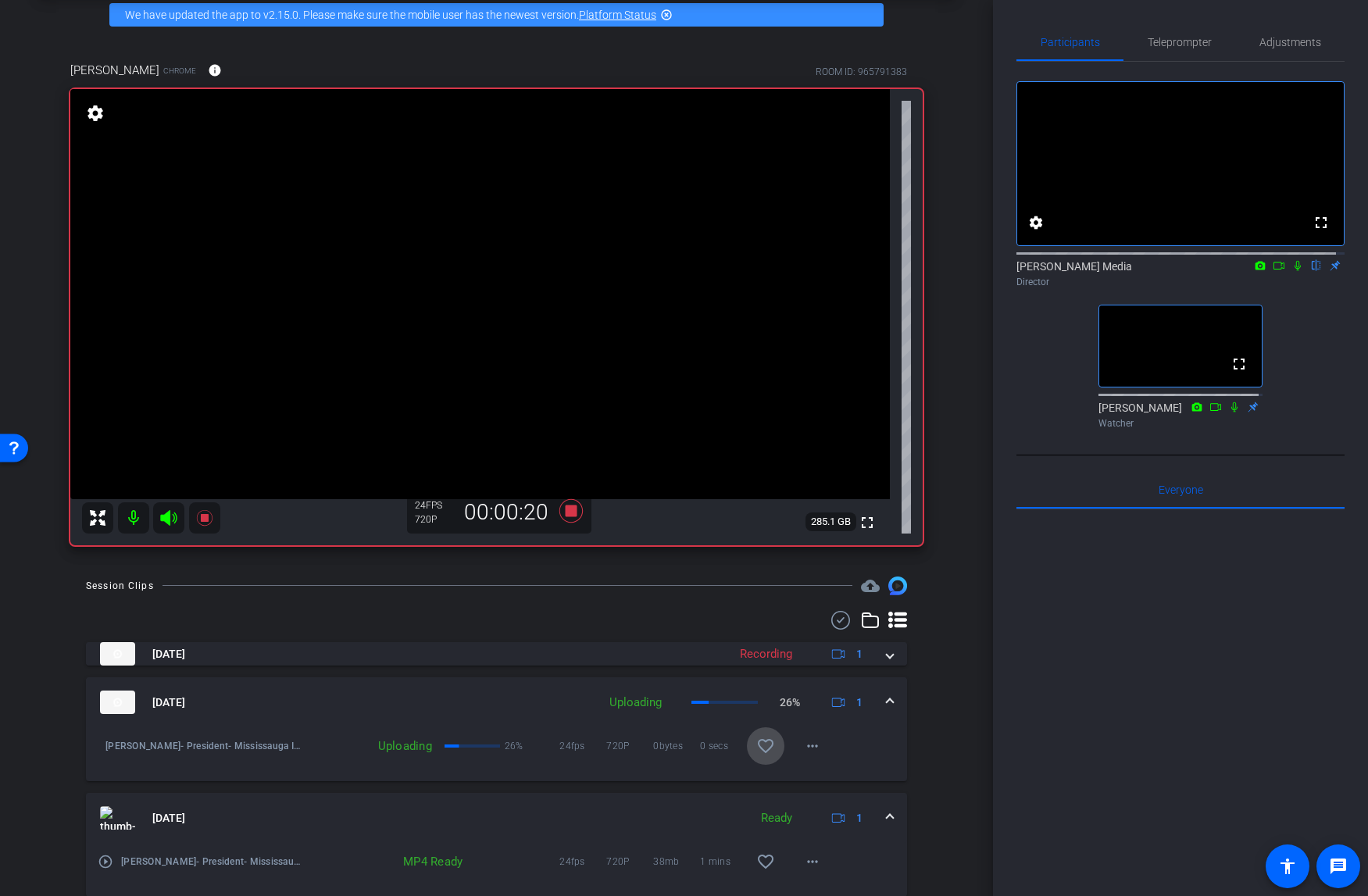
click at [759, 746] on mat-icon "favorite_border" at bounding box center [766, 746] width 19 height 19
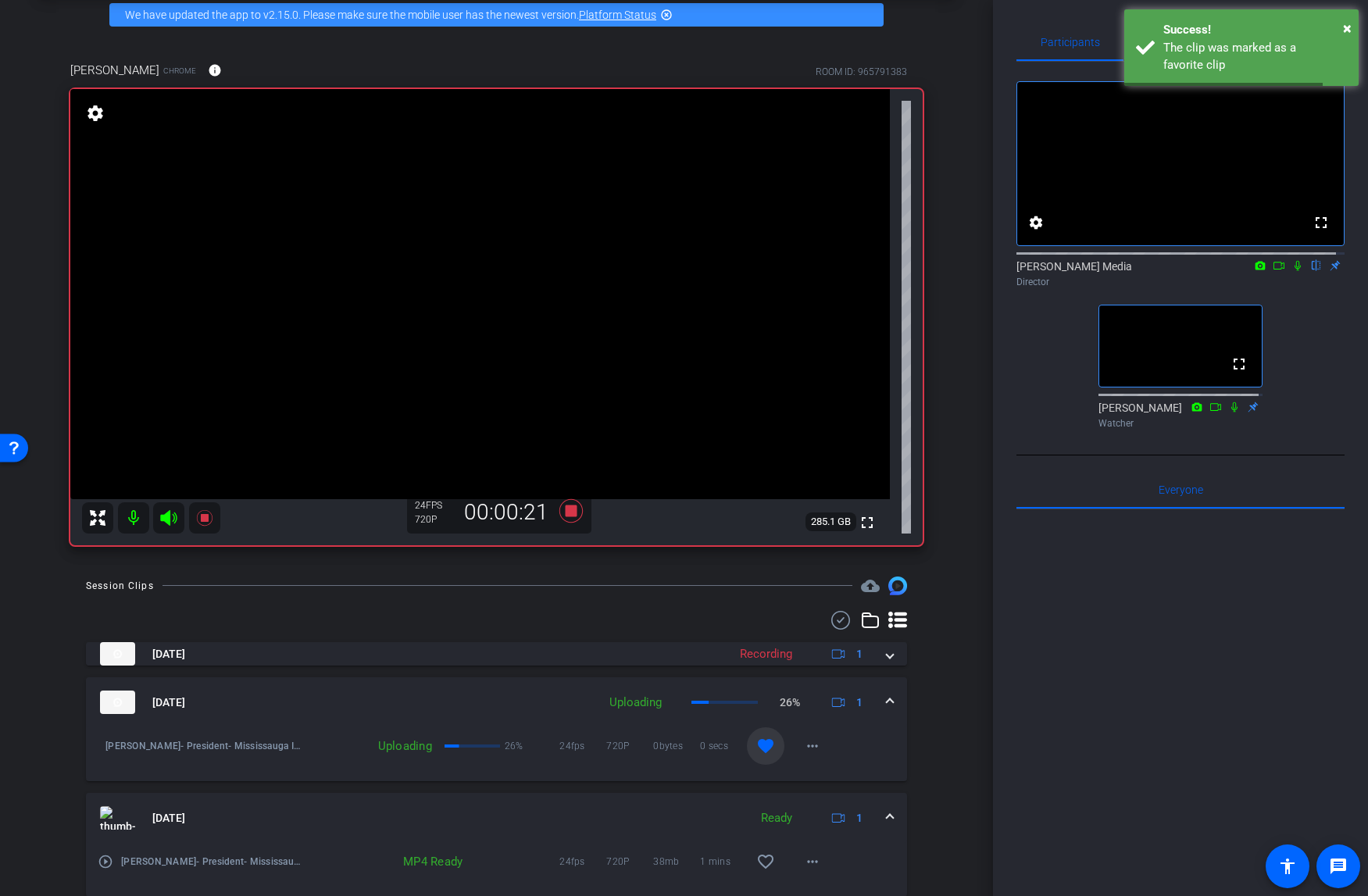
scroll to position [1, 0]
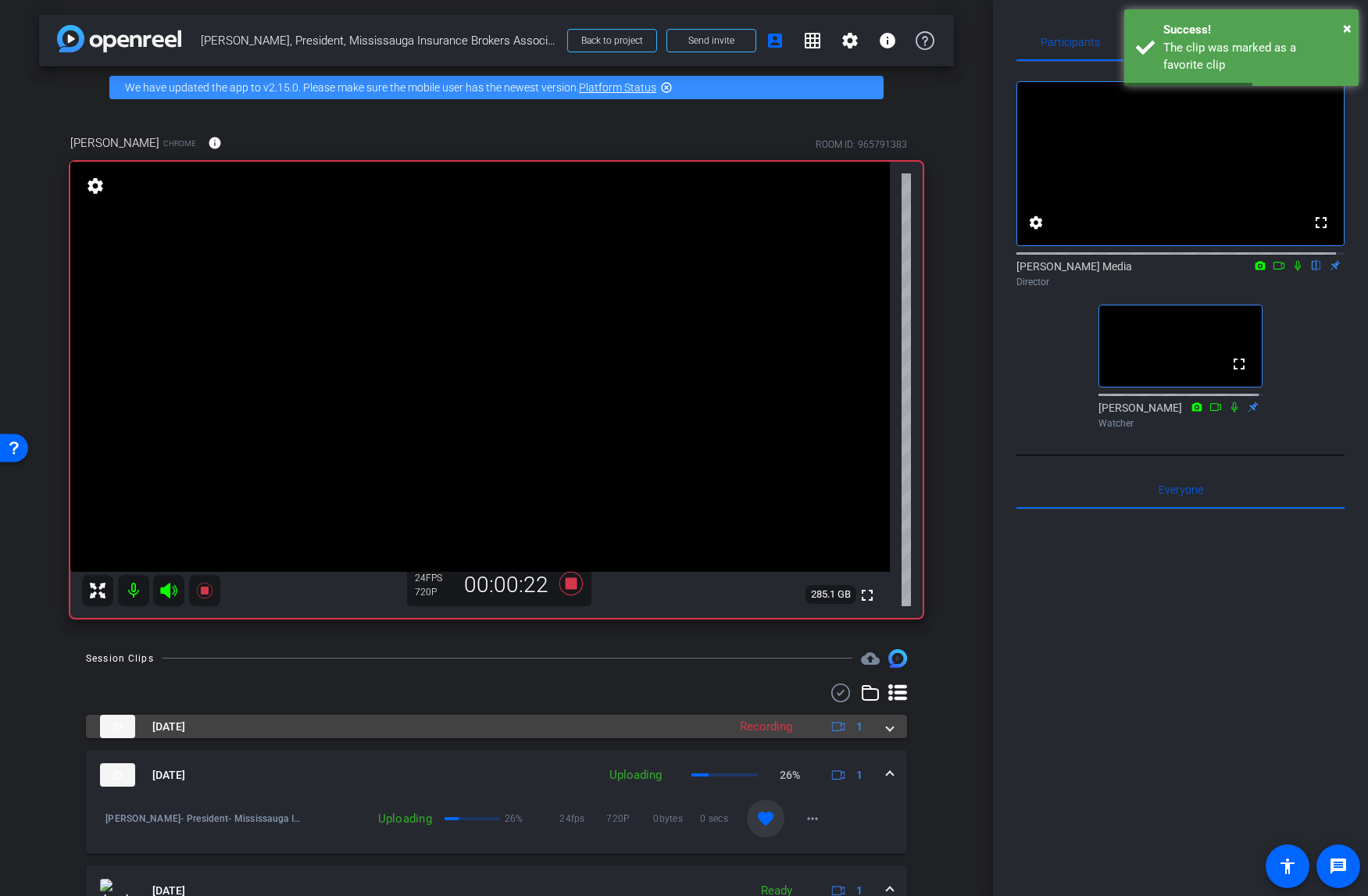
click at [887, 733] on span at bounding box center [890, 727] width 6 height 16
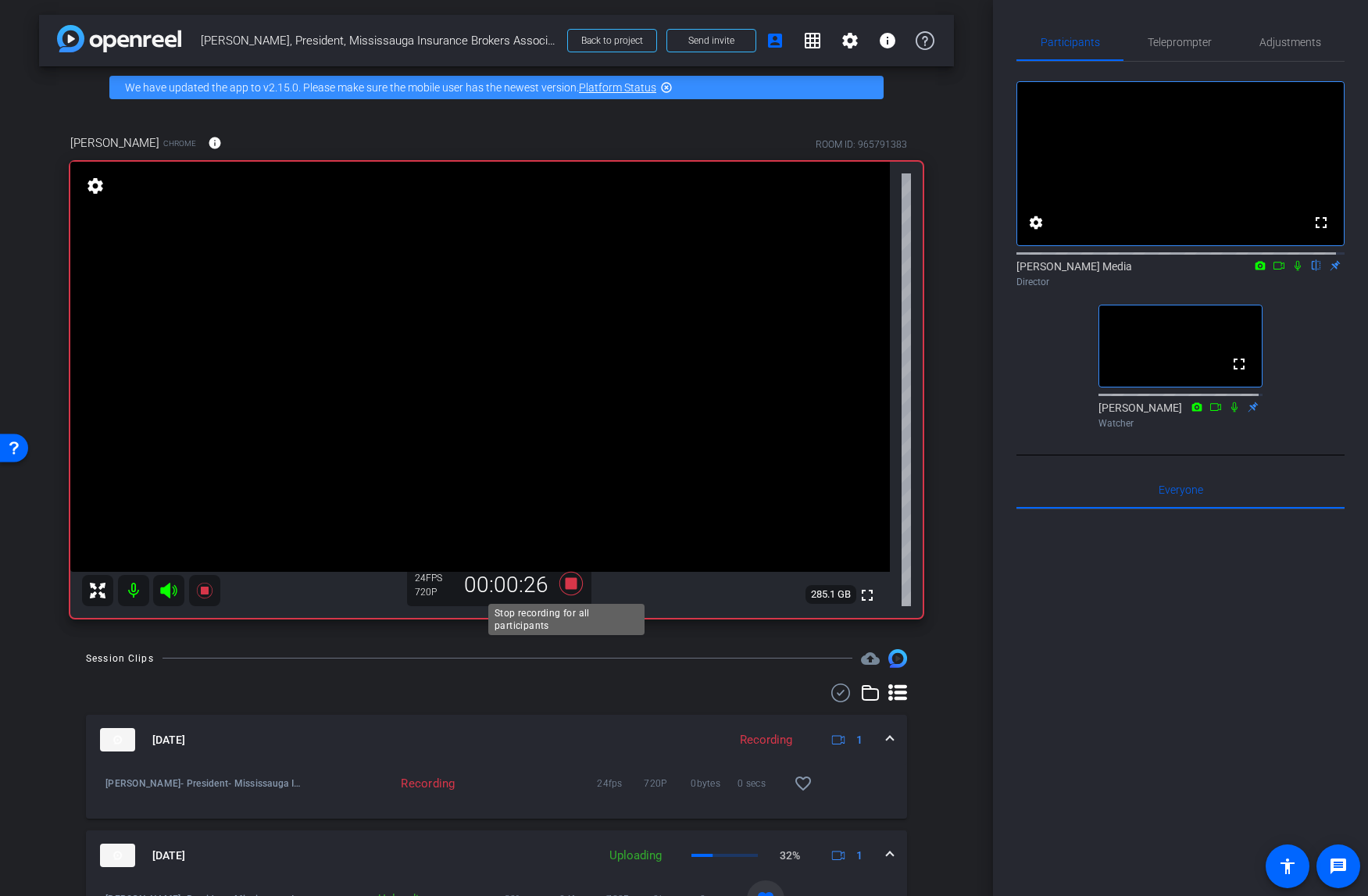
click at [573, 580] on icon at bounding box center [571, 583] width 37 height 28
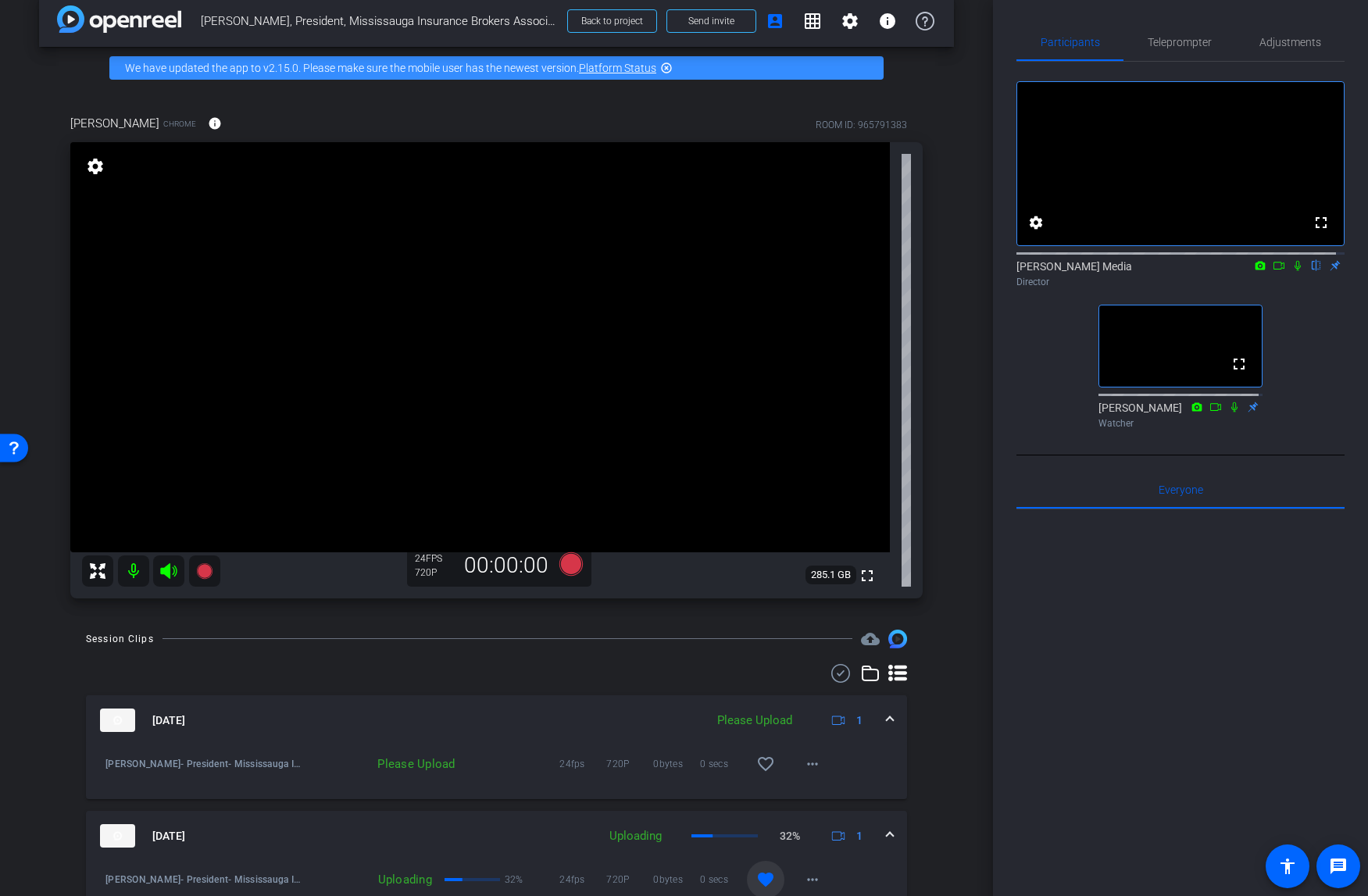
scroll to position [107, 0]
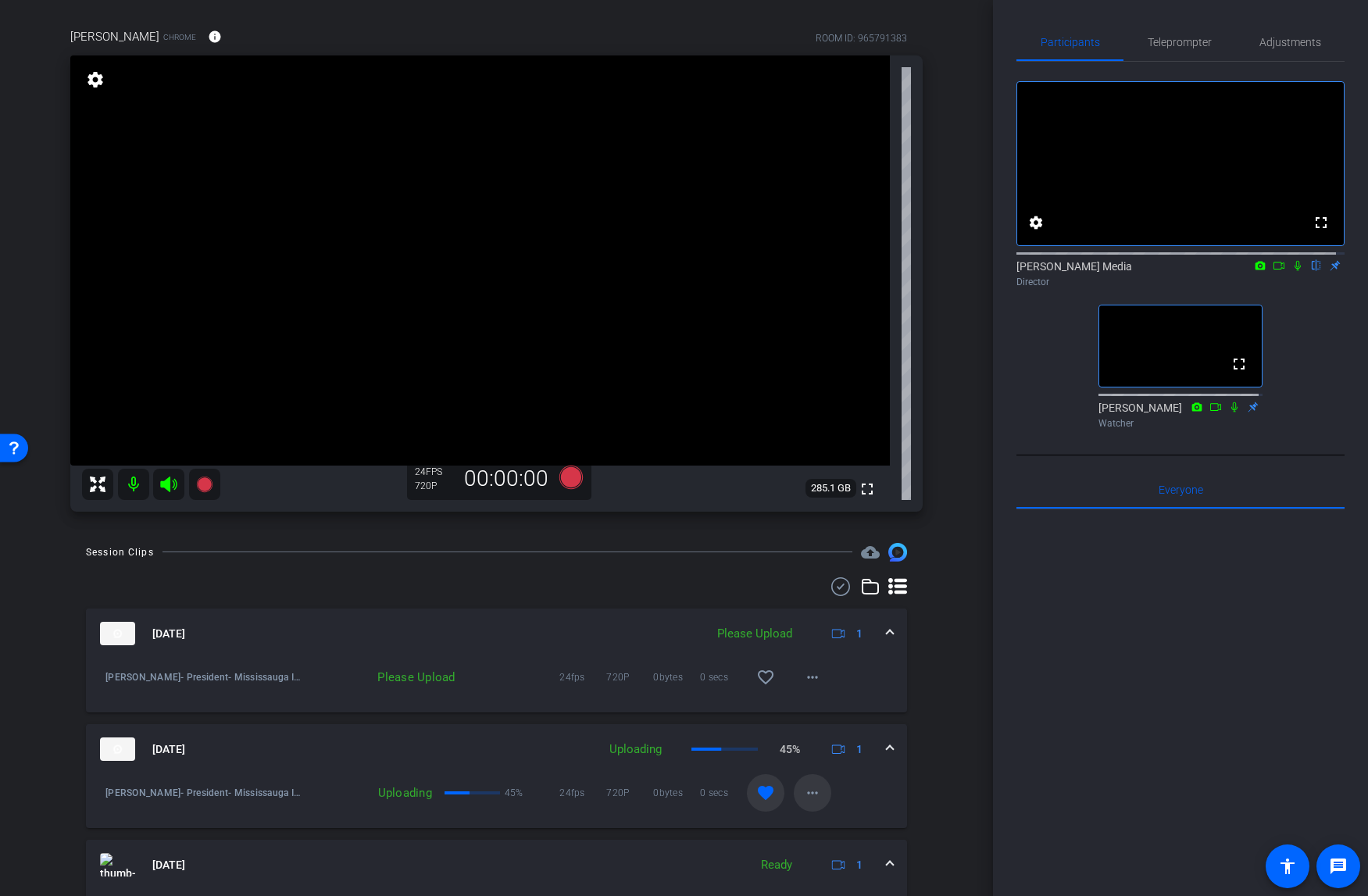
click at [813, 792] on mat-icon "more_horiz" at bounding box center [812, 793] width 19 height 19
click at [929, 766] on div at bounding box center [684, 448] width 1368 height 896
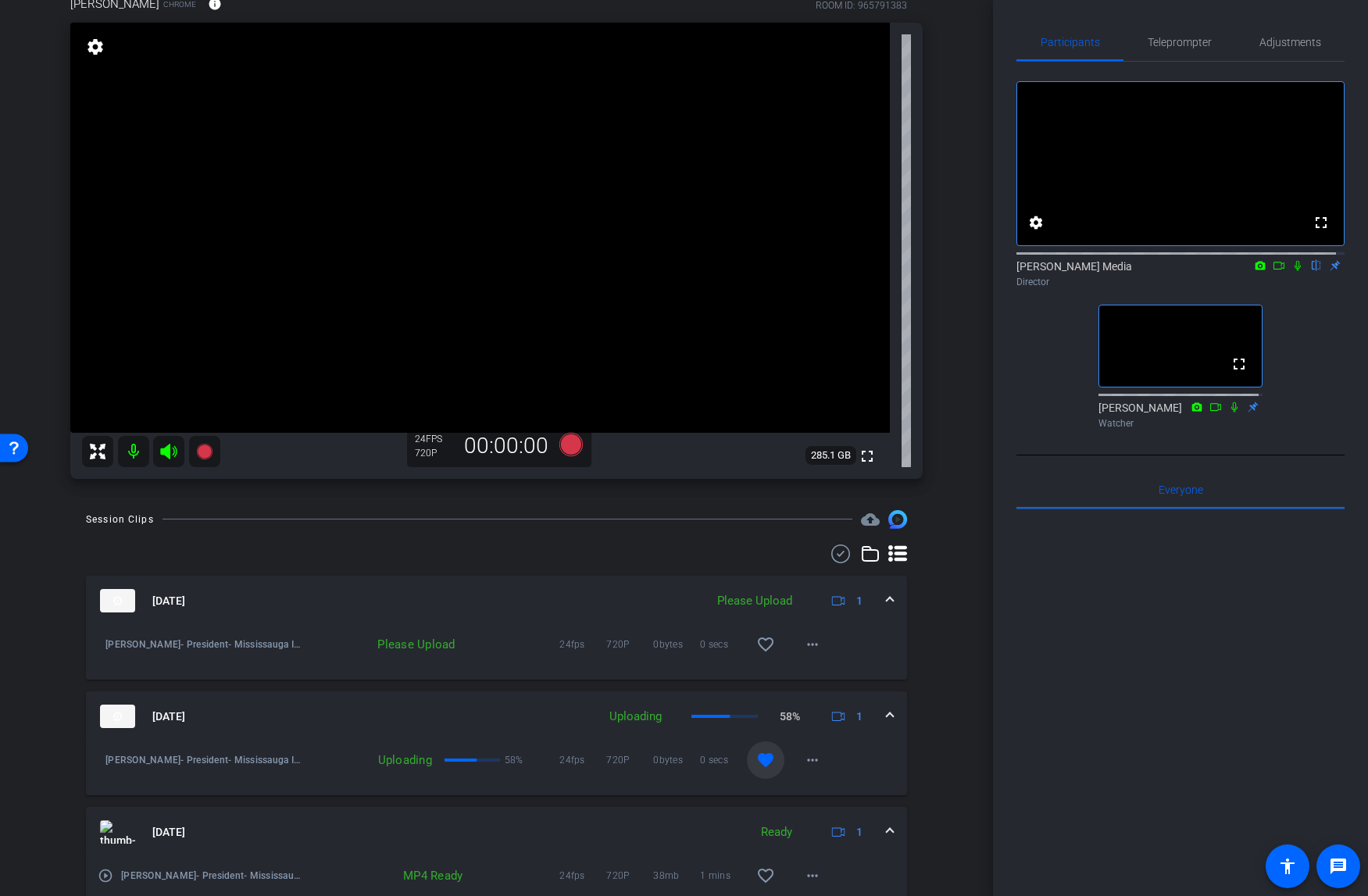
scroll to position [149, 0]
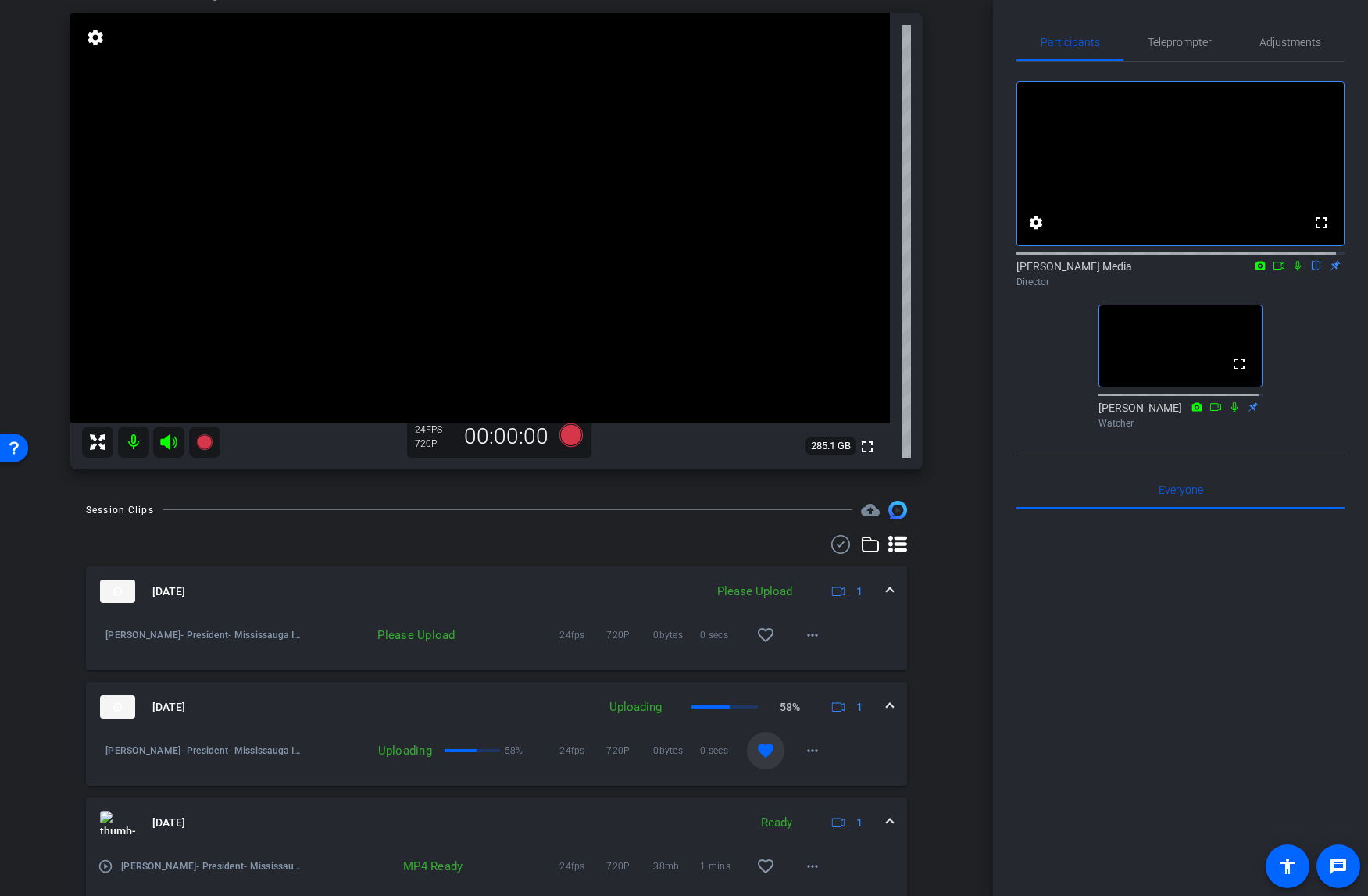
click at [876, 702] on div "Oct 9, 2025 Uploading 58% 1" at bounding box center [493, 707] width 786 height 24
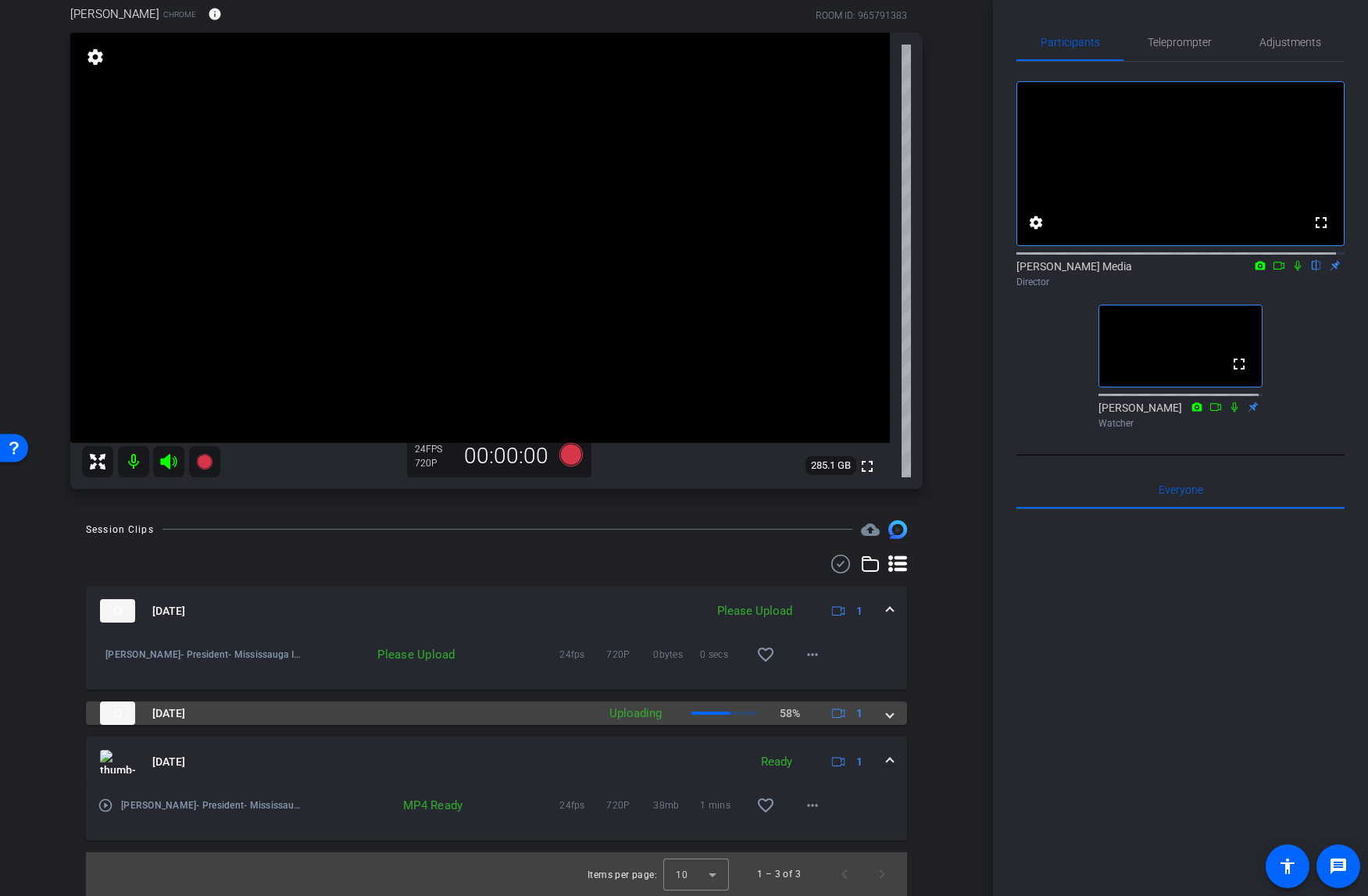
click at [887, 705] on span at bounding box center [890, 713] width 6 height 16
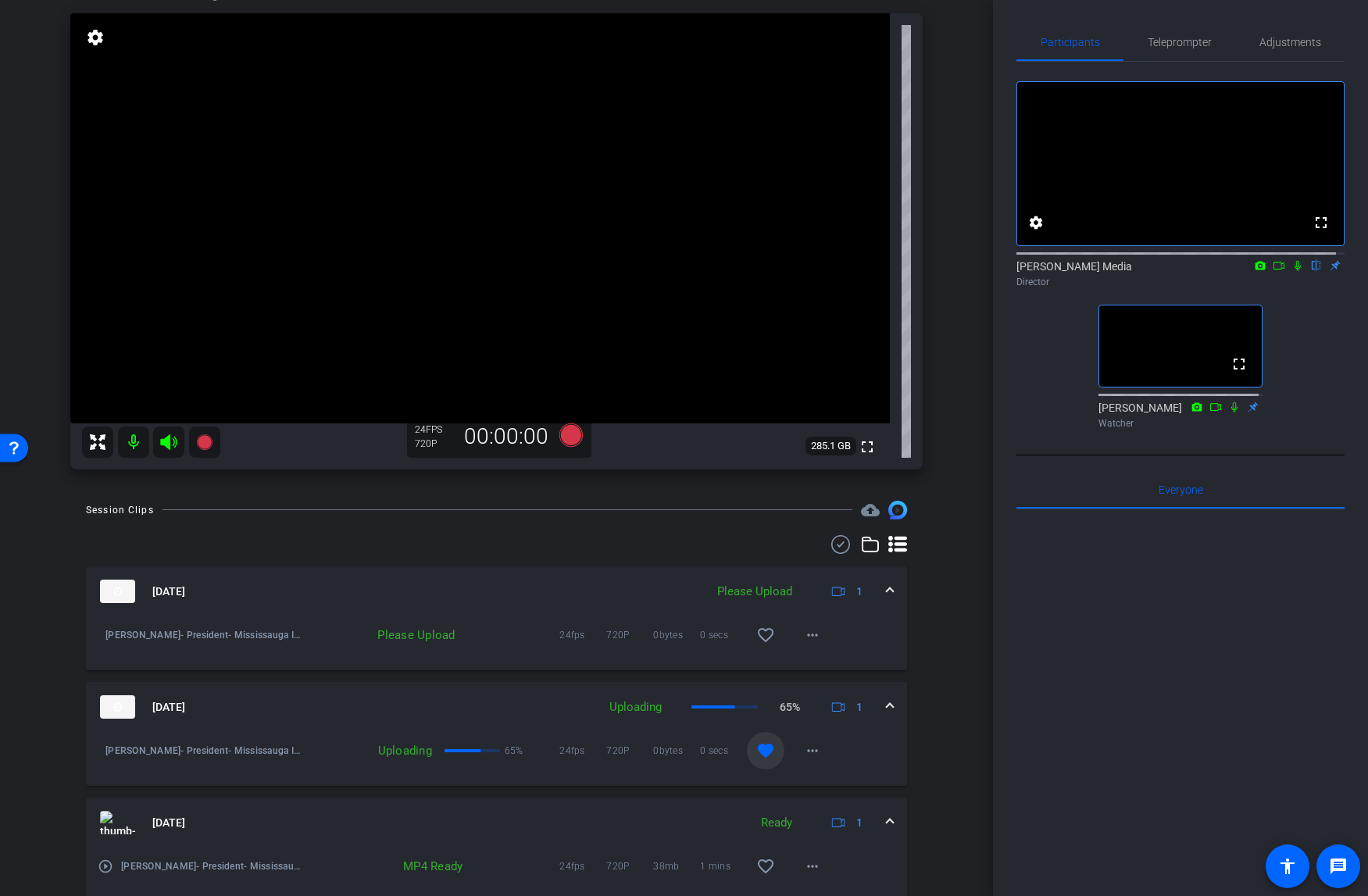
click at [887, 587] on span at bounding box center [890, 592] width 6 height 16
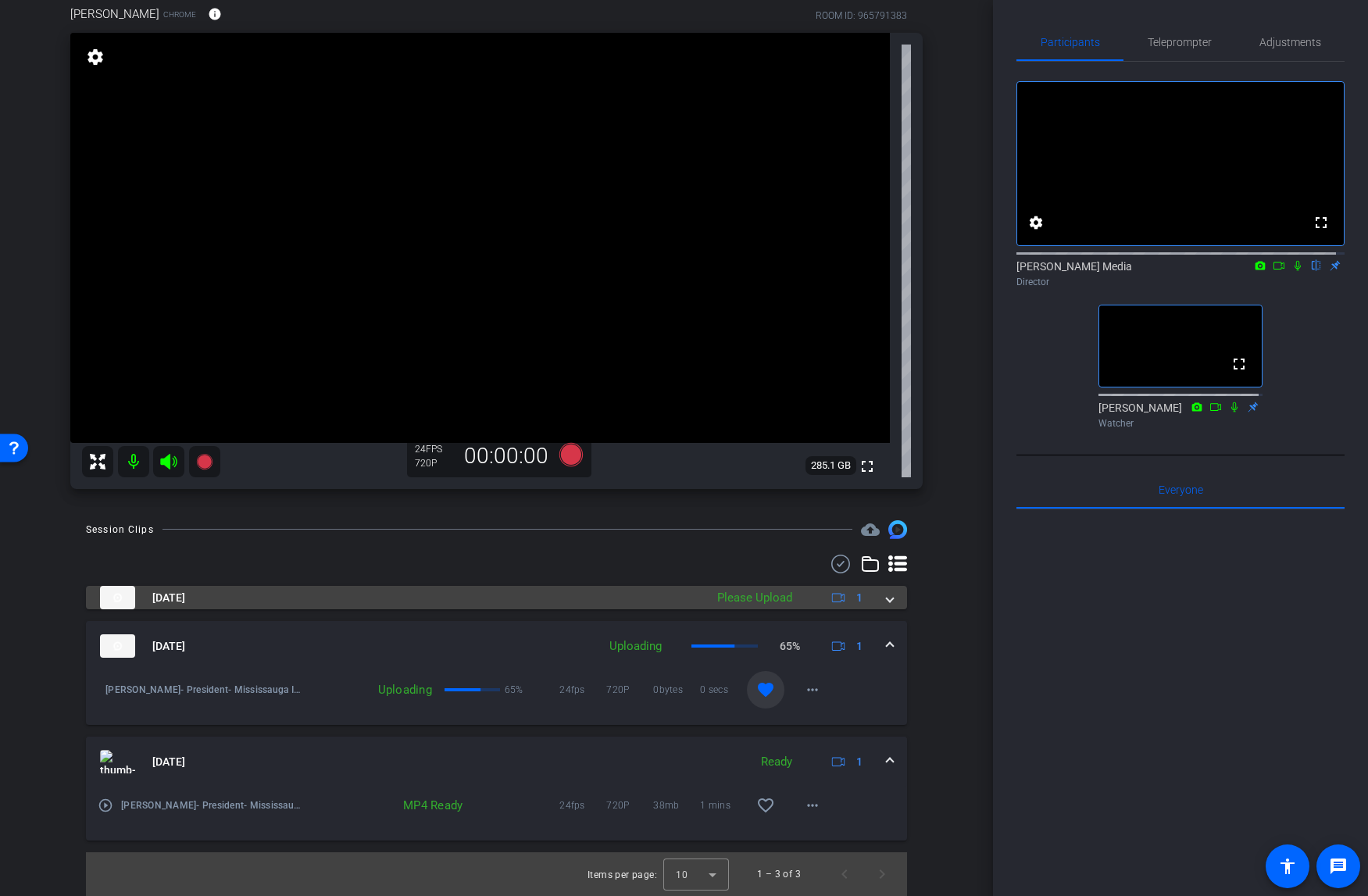
click at [887, 596] on span at bounding box center [890, 598] width 6 height 16
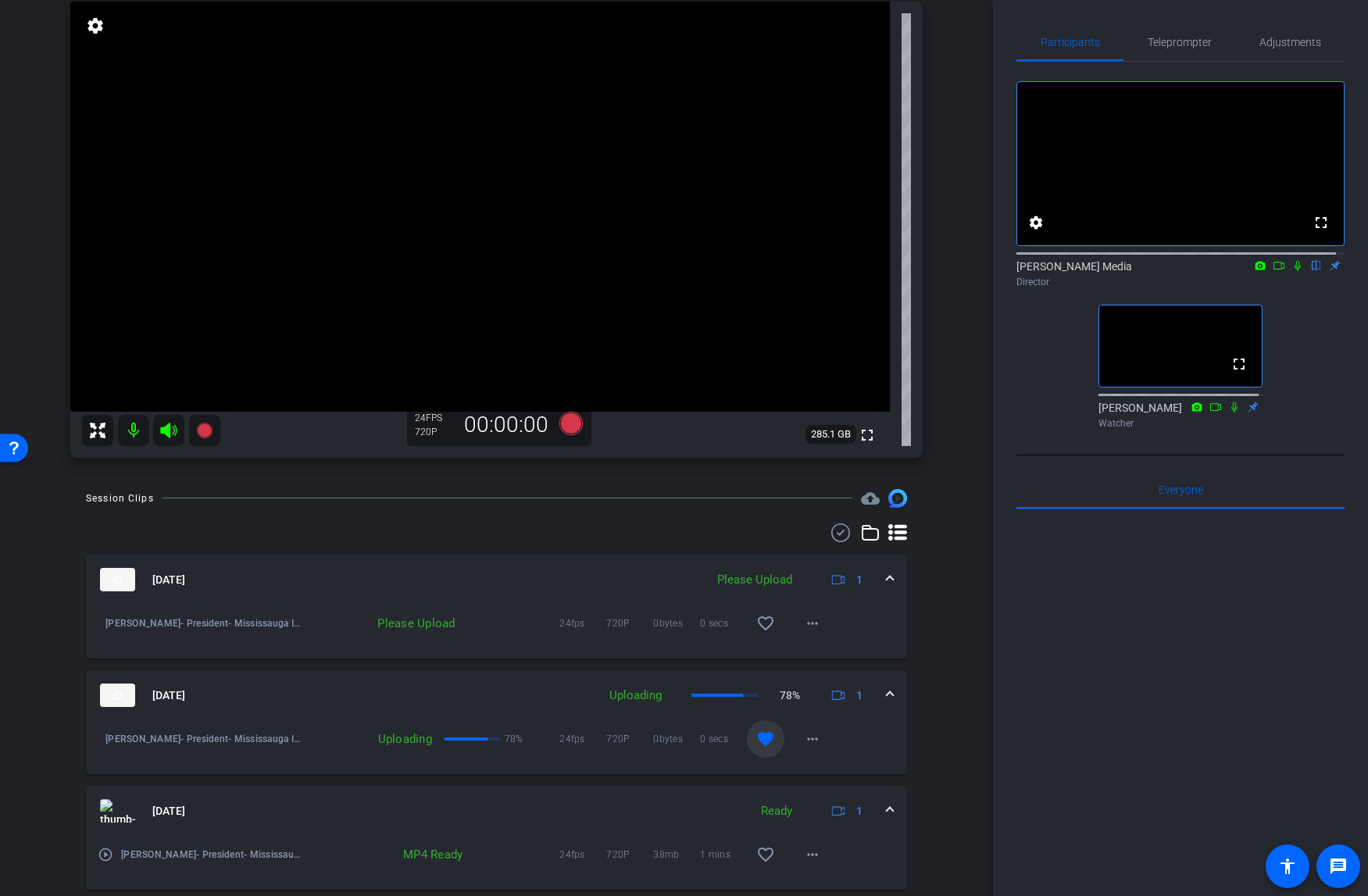
scroll to position [141, 0]
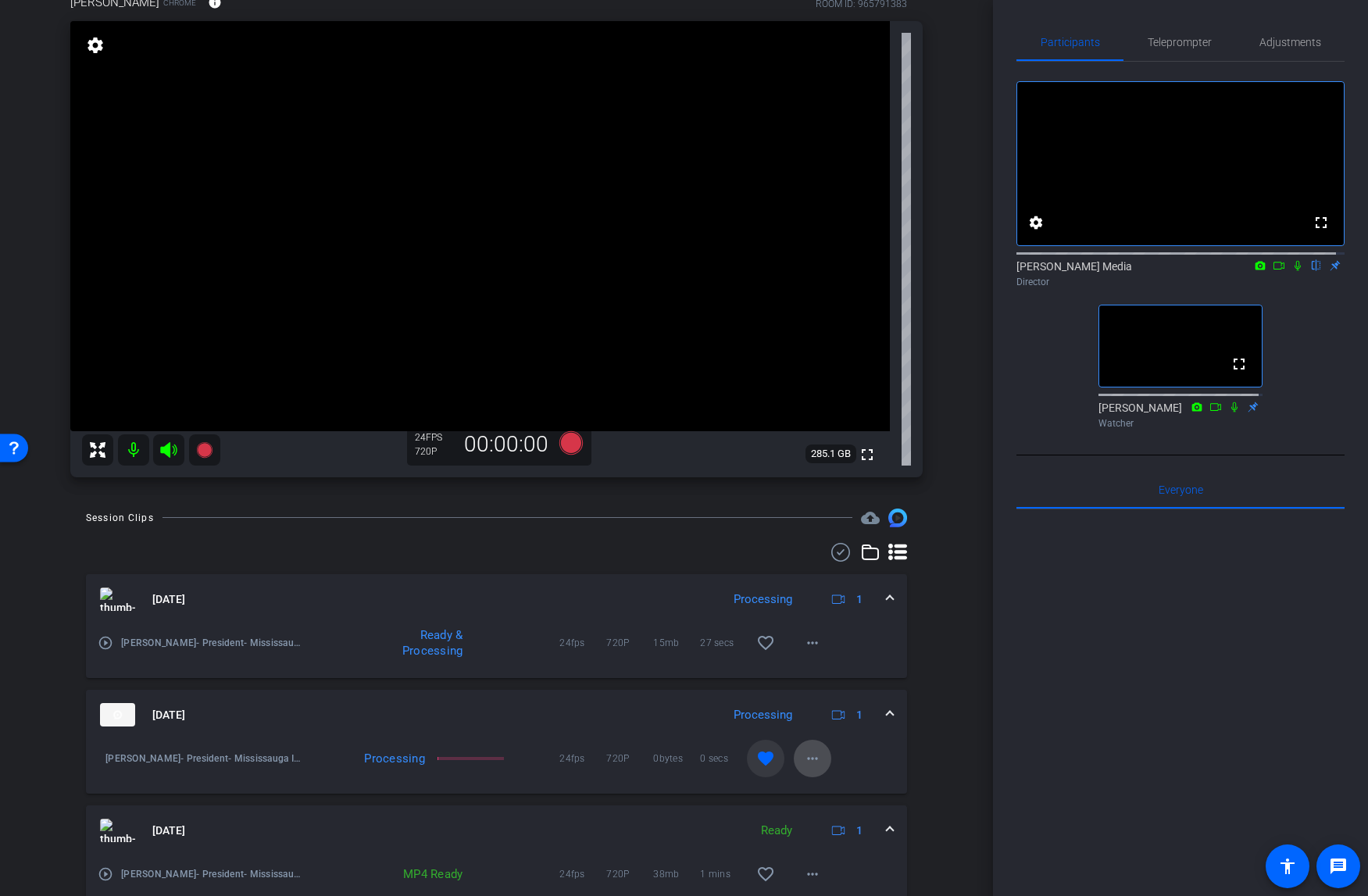
click at [805, 757] on mat-icon "more_horiz" at bounding box center [812, 758] width 19 height 19
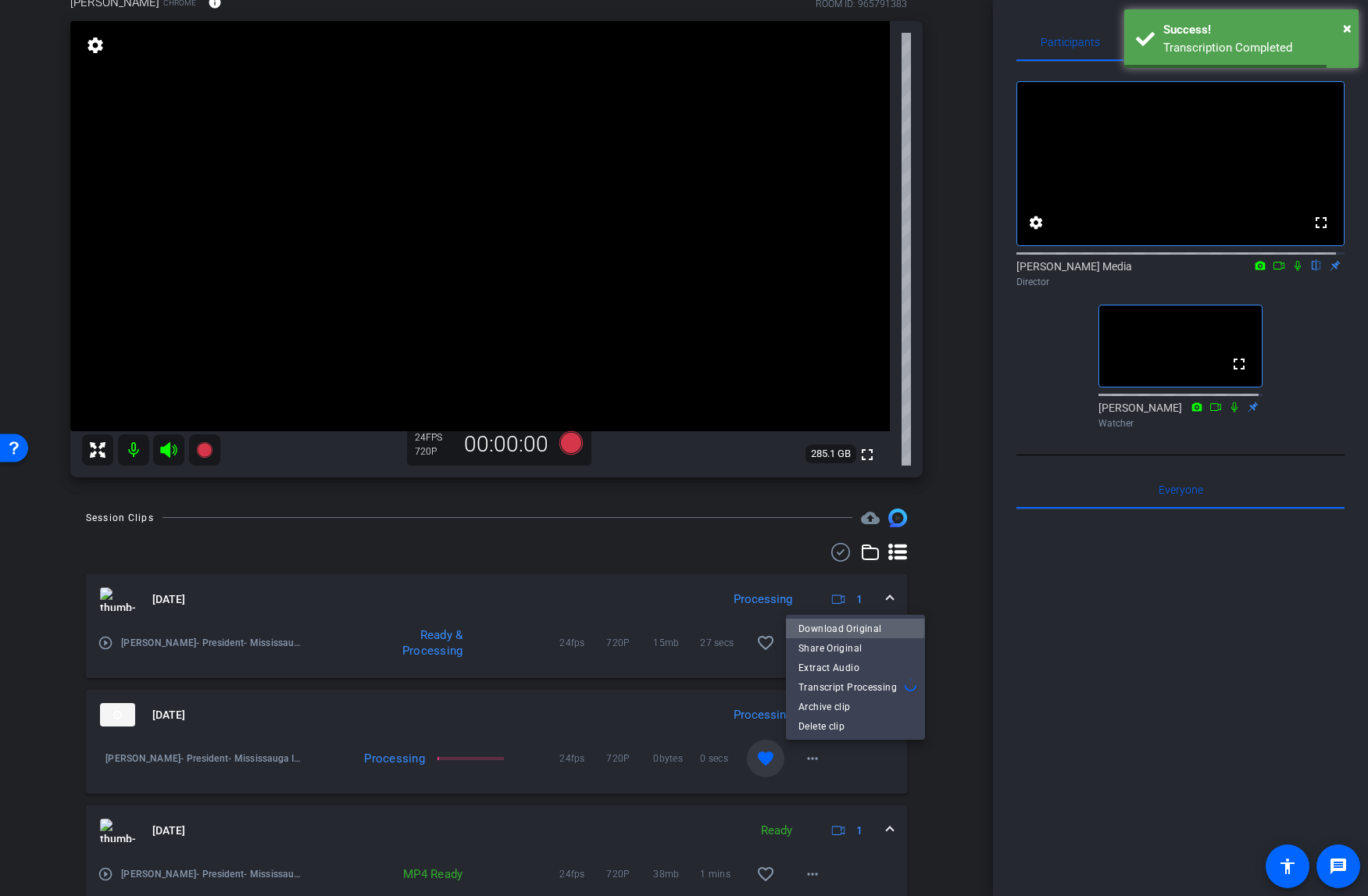
click at [843, 626] on span "Download Original" at bounding box center [855, 628] width 114 height 19
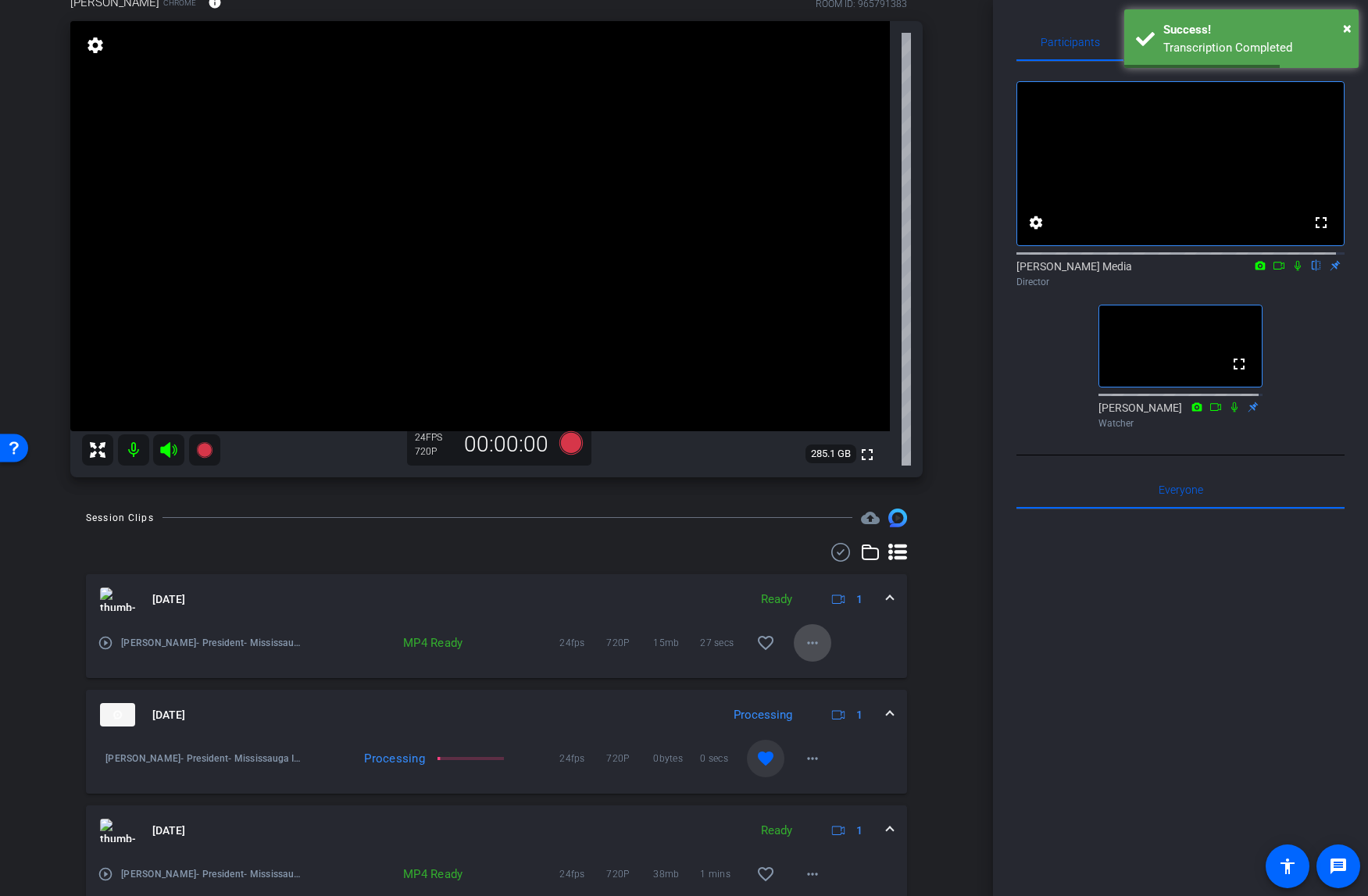
click at [804, 644] on mat-icon "more_horiz" at bounding box center [812, 642] width 19 height 19
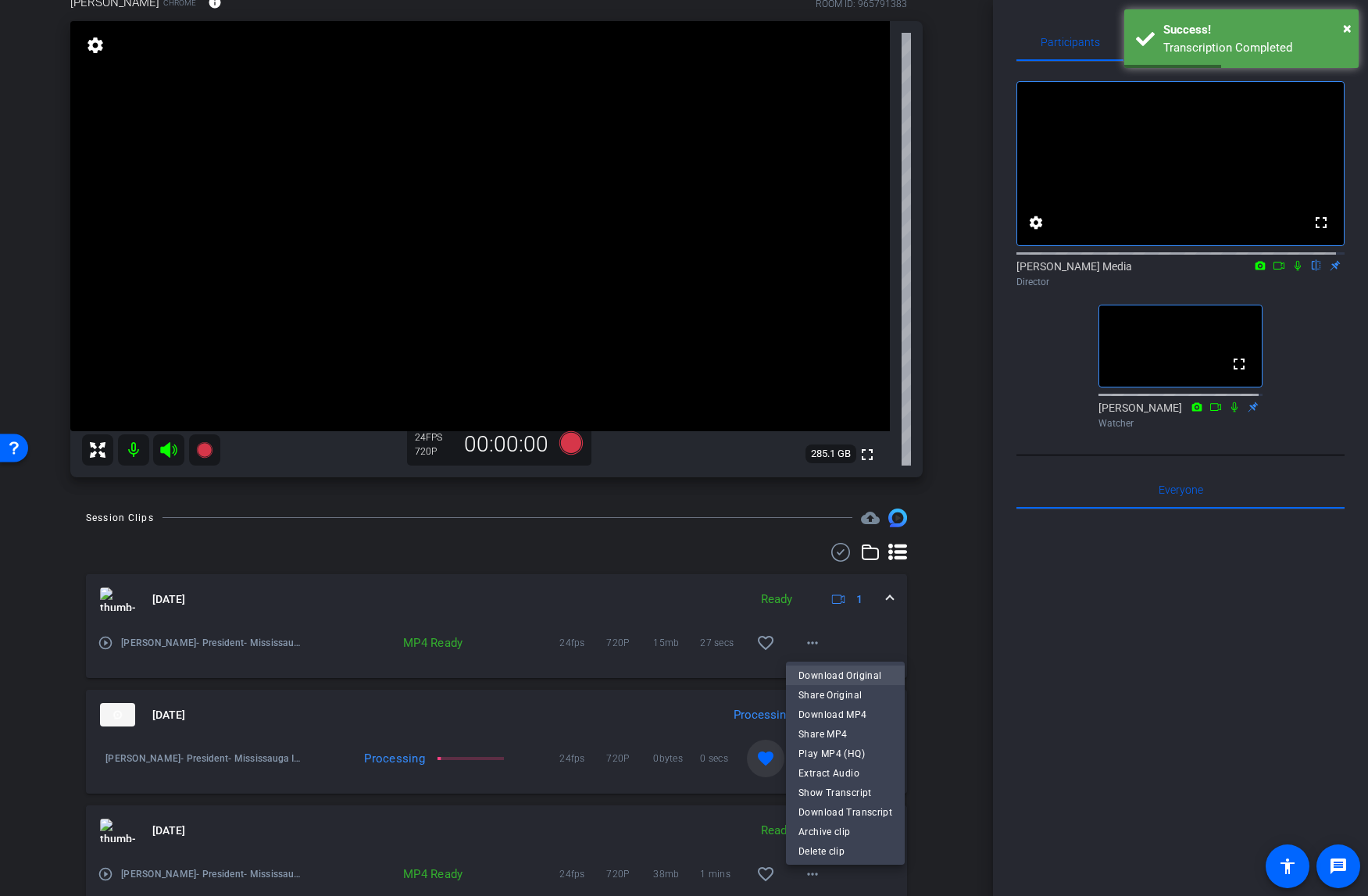
click at [862, 673] on span "Download Original" at bounding box center [844, 675] width 93 height 19
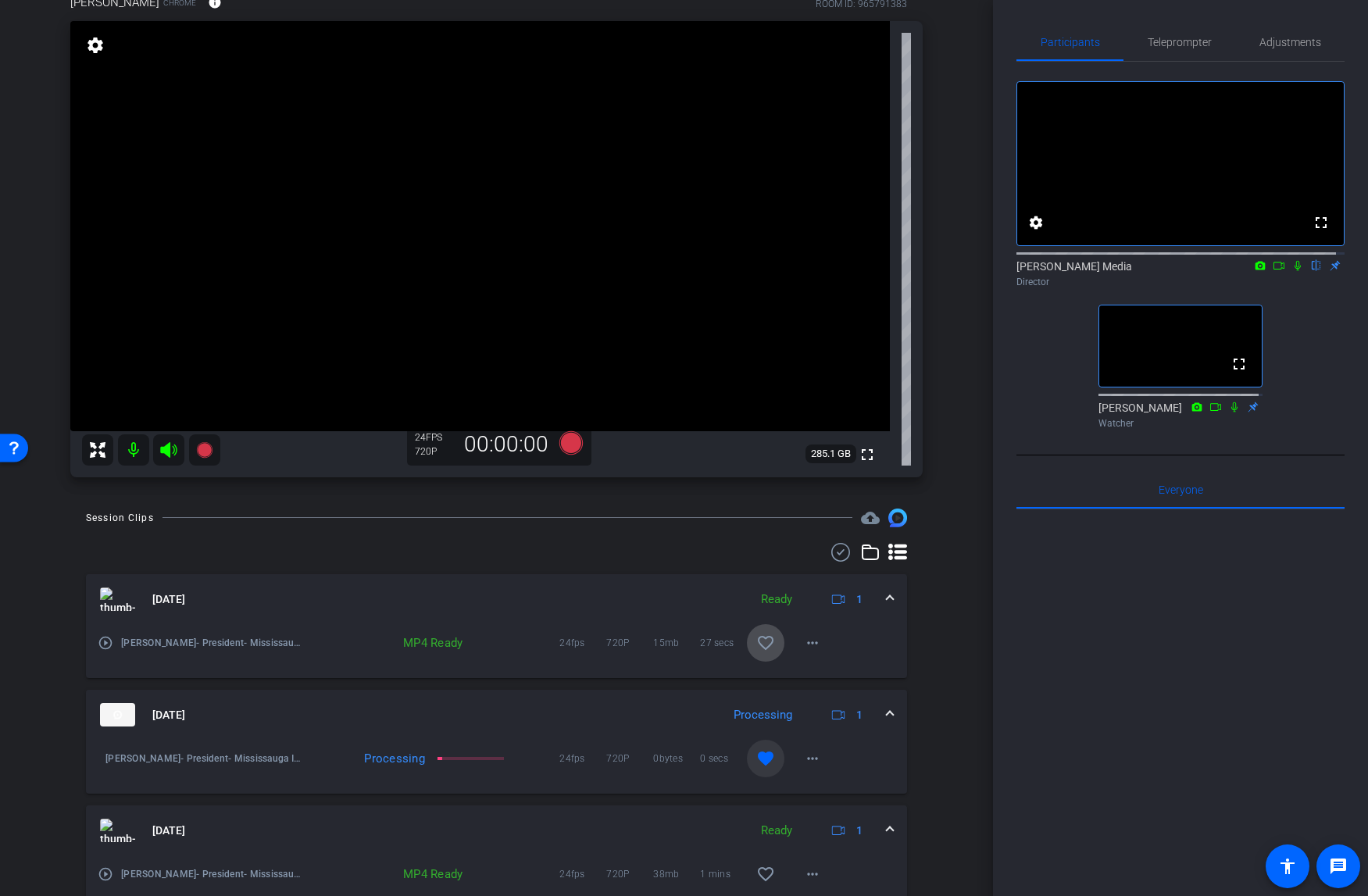
click at [759, 648] on mat-icon "favorite_border" at bounding box center [766, 642] width 19 height 19
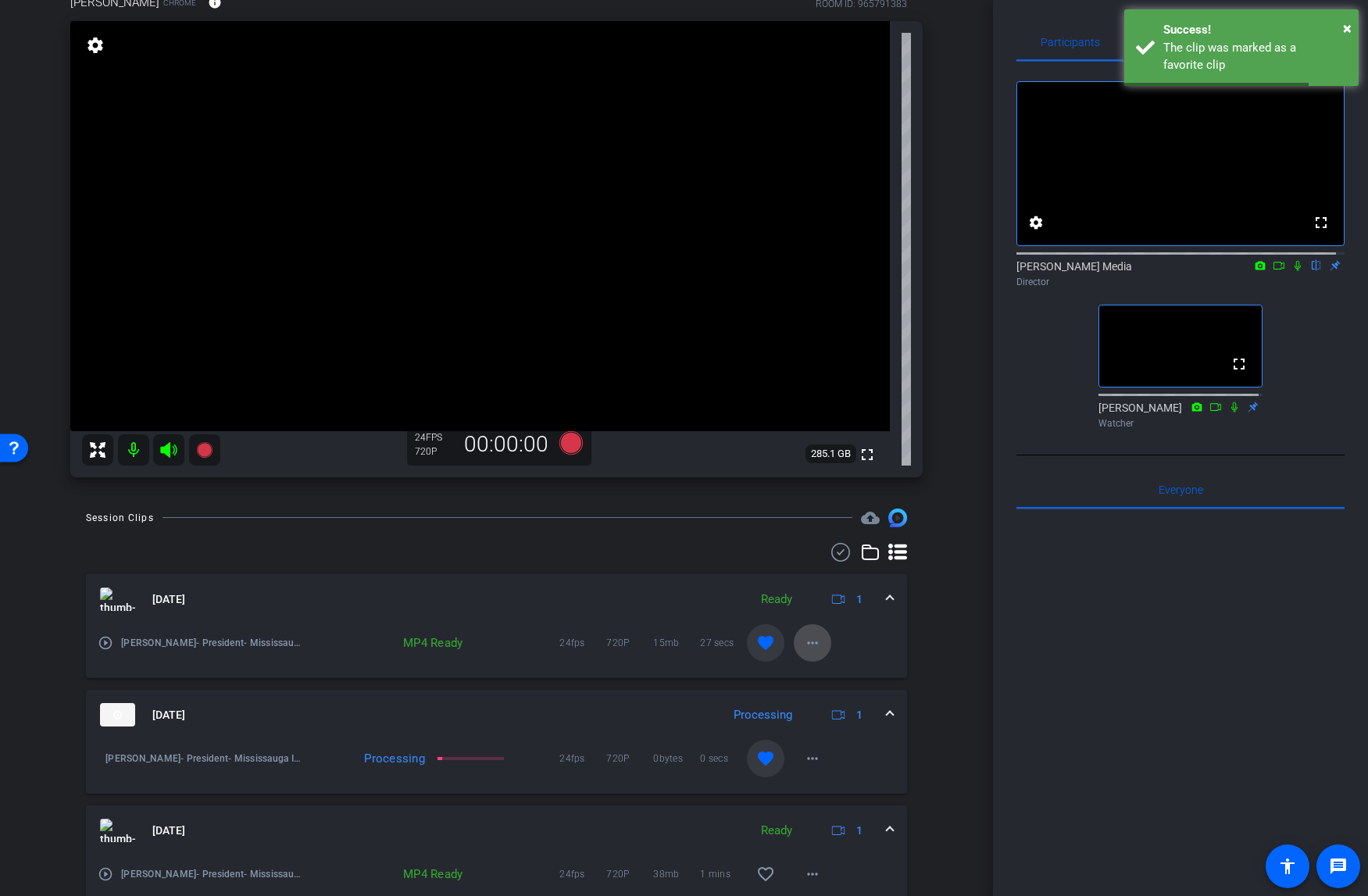
click at [803, 641] on mat-icon "more_horiz" at bounding box center [812, 642] width 19 height 19
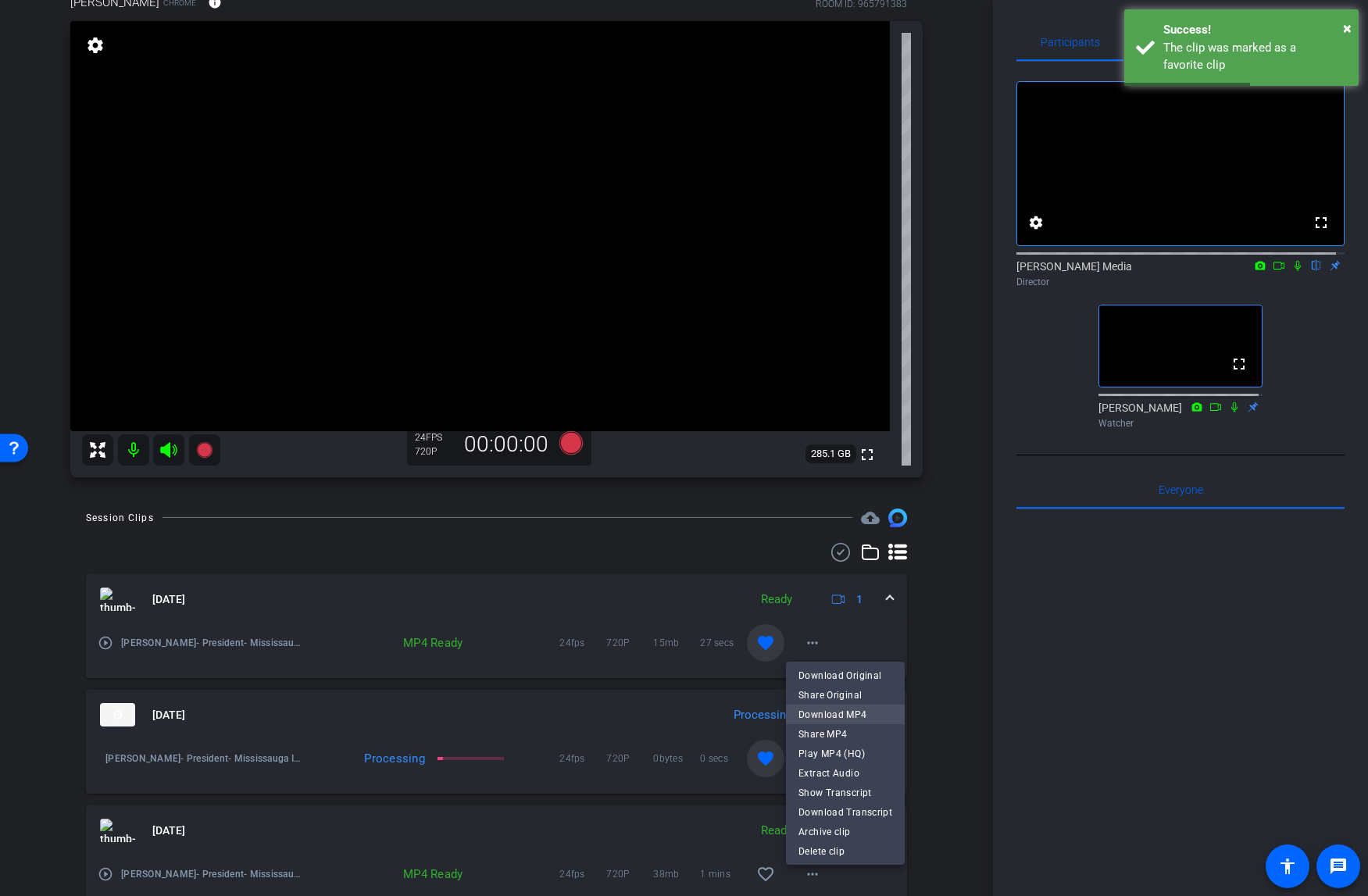
click at [835, 713] on span "Download MP4" at bounding box center [844, 714] width 93 height 19
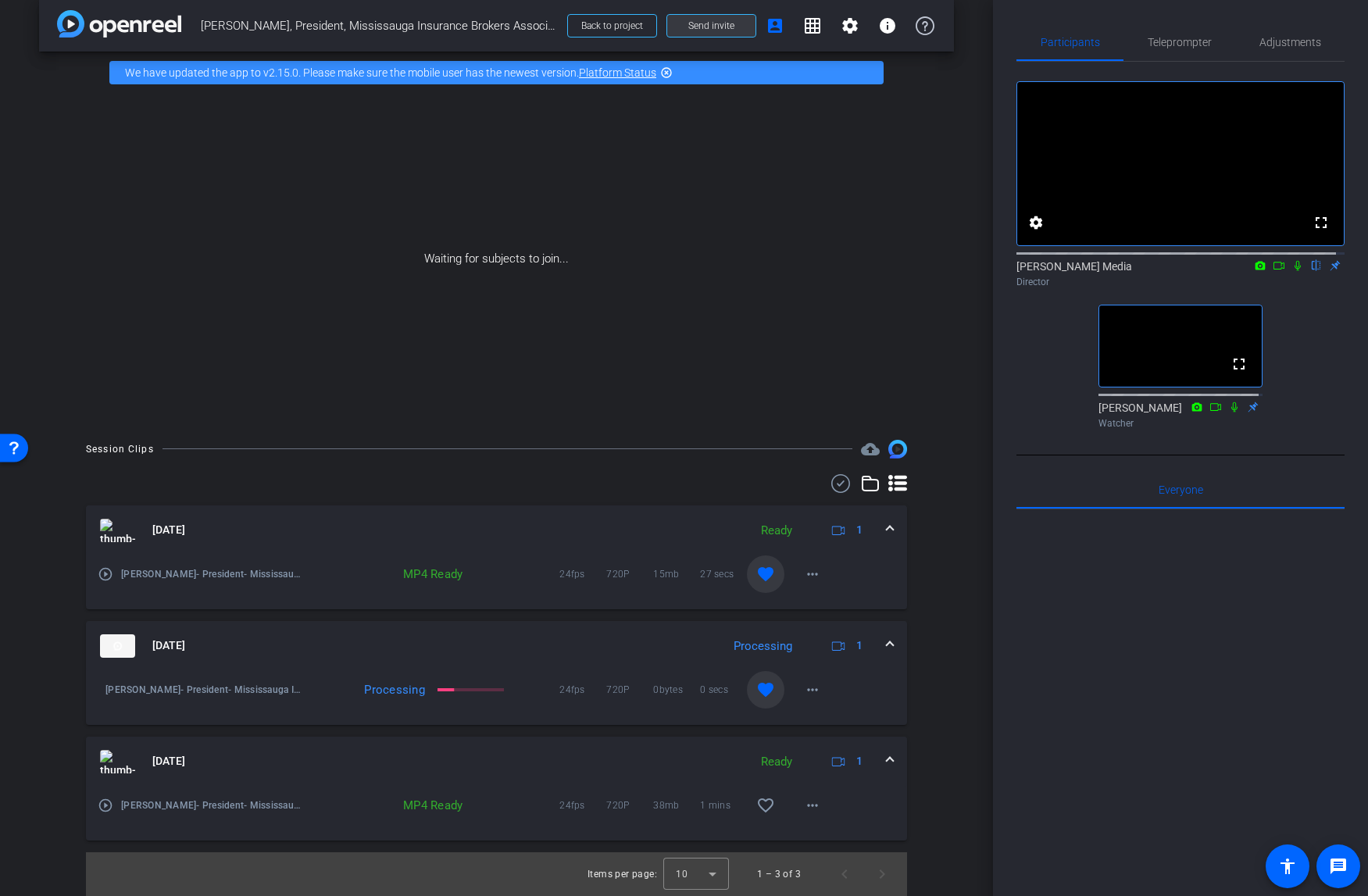
scroll to position [0, 0]
